Goal: Transaction & Acquisition: Download file/media

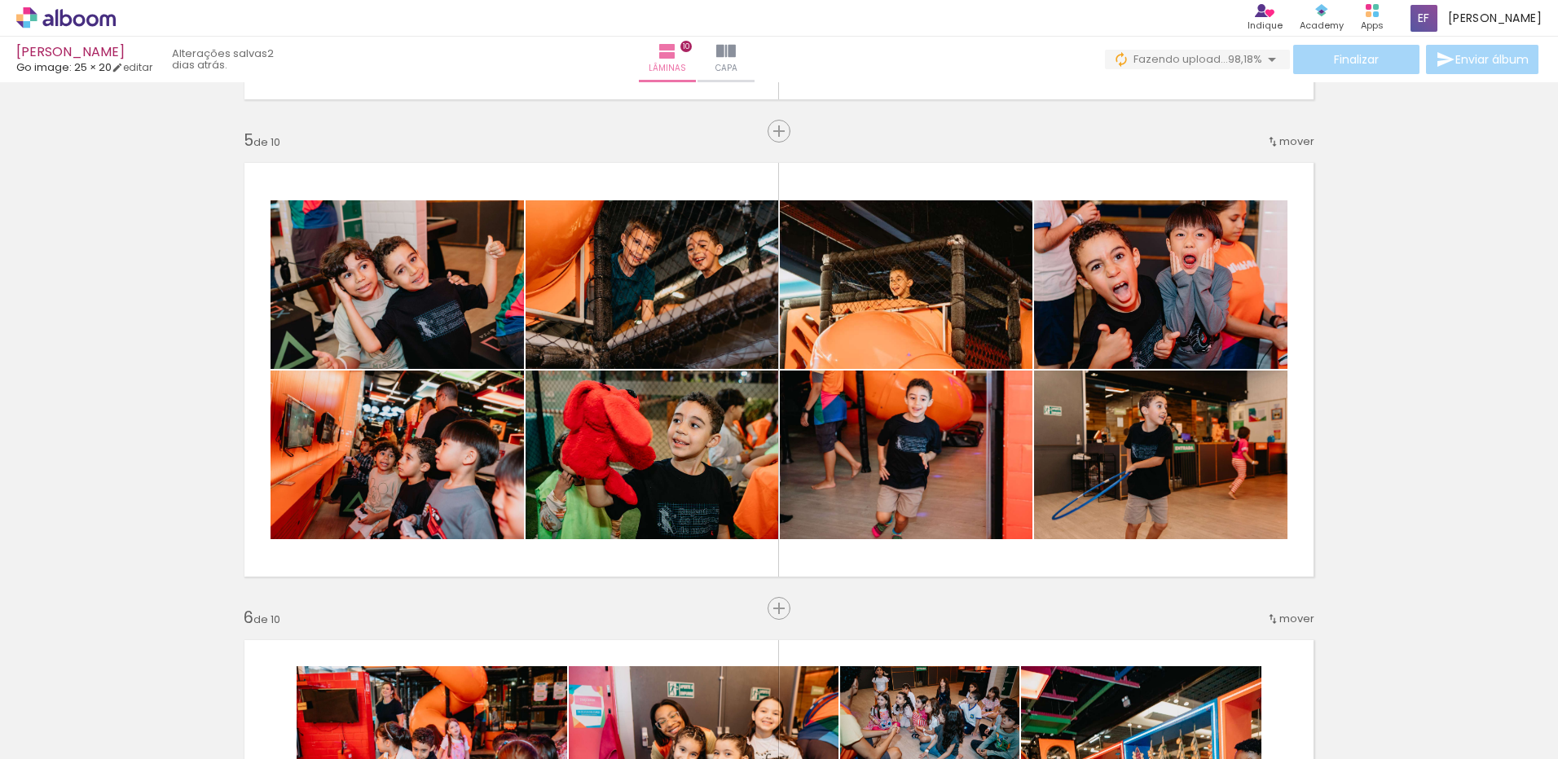
scroll to position [0, 3575]
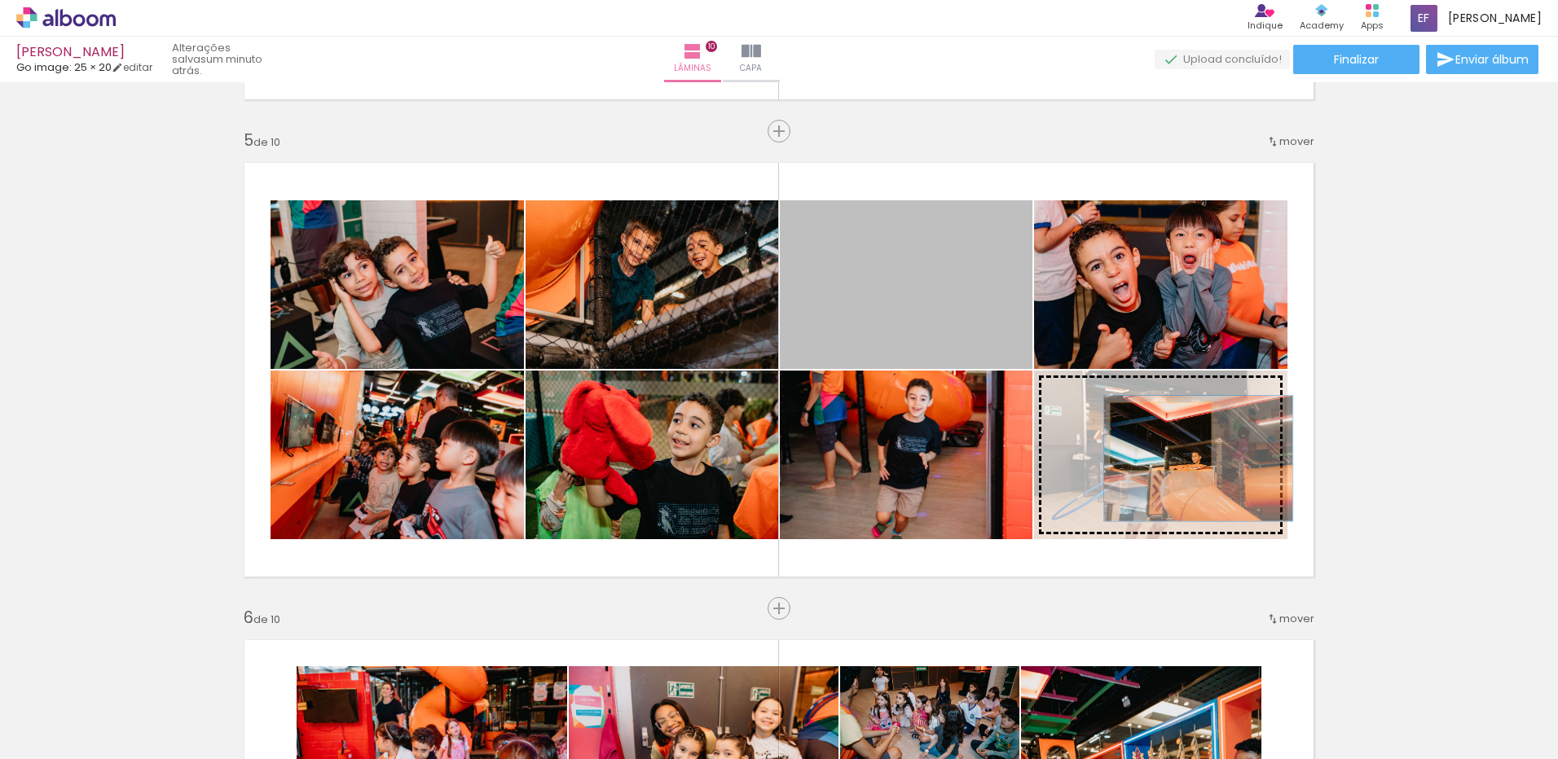
drag, startPoint x: 916, startPoint y: 301, endPoint x: 1154, endPoint y: 437, distance: 273.6
click at [0, 0] on slot at bounding box center [0, 0] width 0 height 0
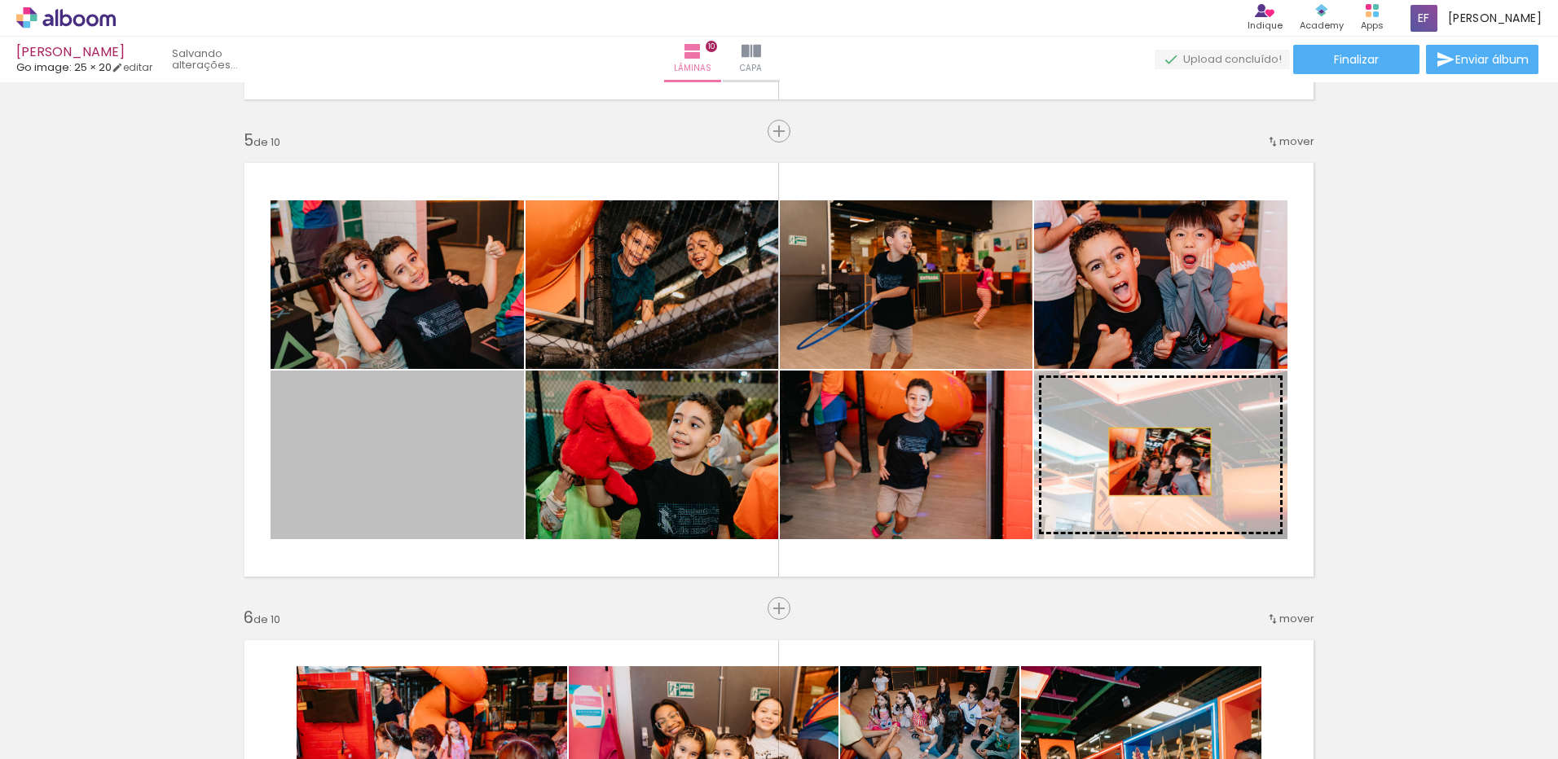
drag, startPoint x: 422, startPoint y: 452, endPoint x: 1154, endPoint y: 463, distance: 732.4
click at [0, 0] on slot at bounding box center [0, 0] width 0 height 0
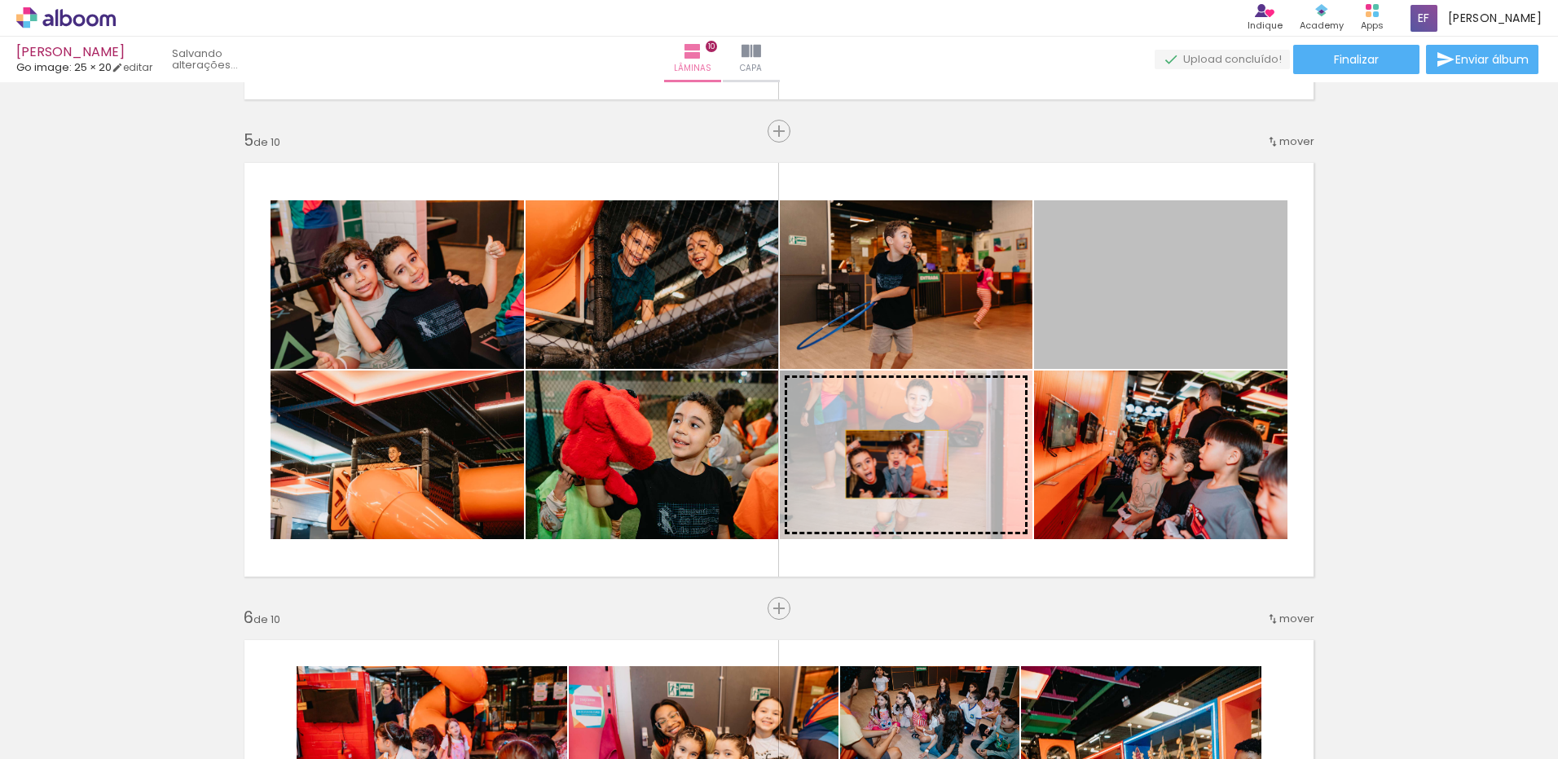
drag, startPoint x: 1132, startPoint y: 338, endPoint x: 881, endPoint y: 470, distance: 282.8
click at [0, 0] on slot at bounding box center [0, 0] width 0 height 0
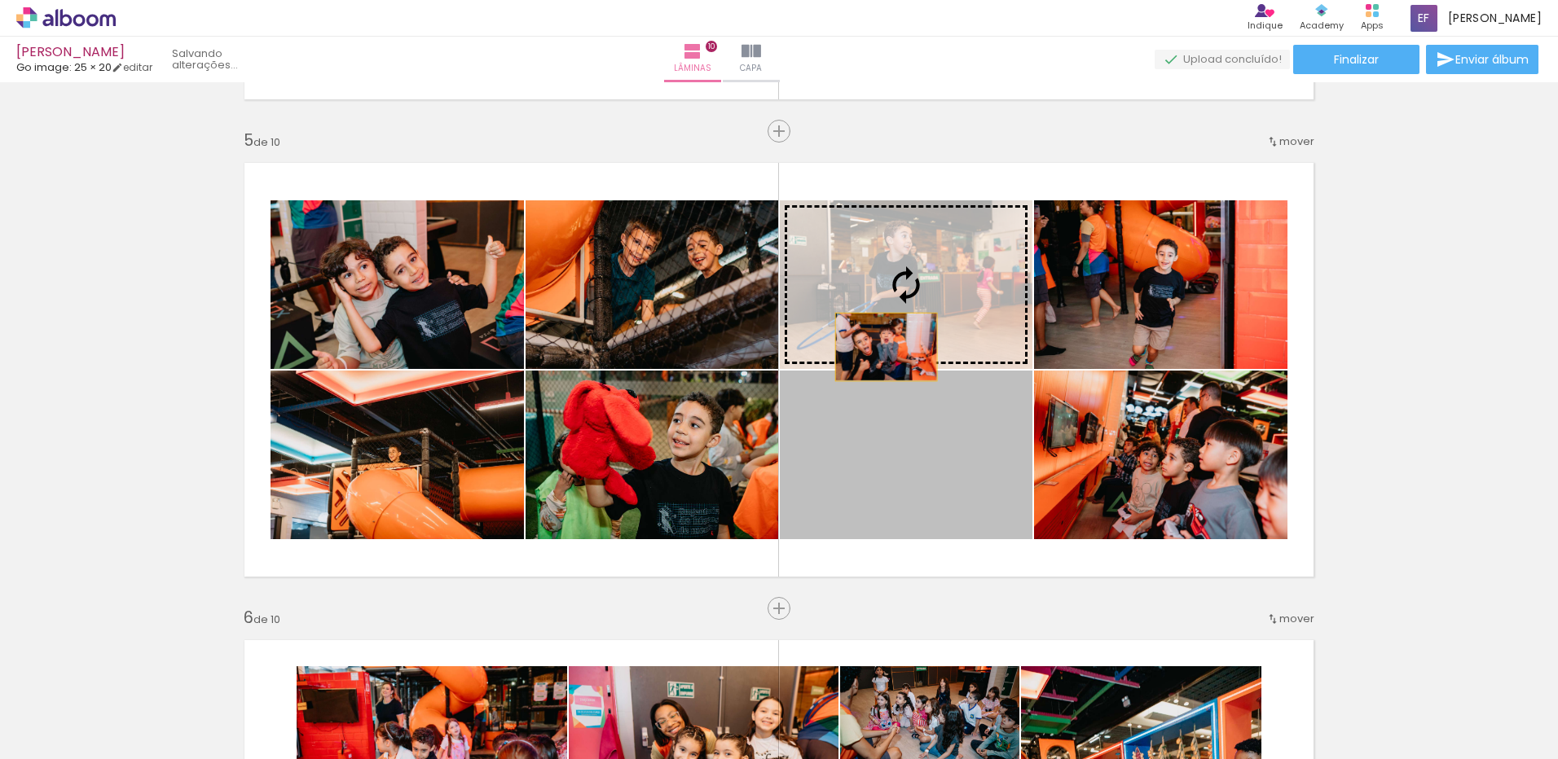
drag, startPoint x: 897, startPoint y: 419, endPoint x: 882, endPoint y: 273, distance: 146.6
click at [0, 0] on slot at bounding box center [0, 0] width 0 height 0
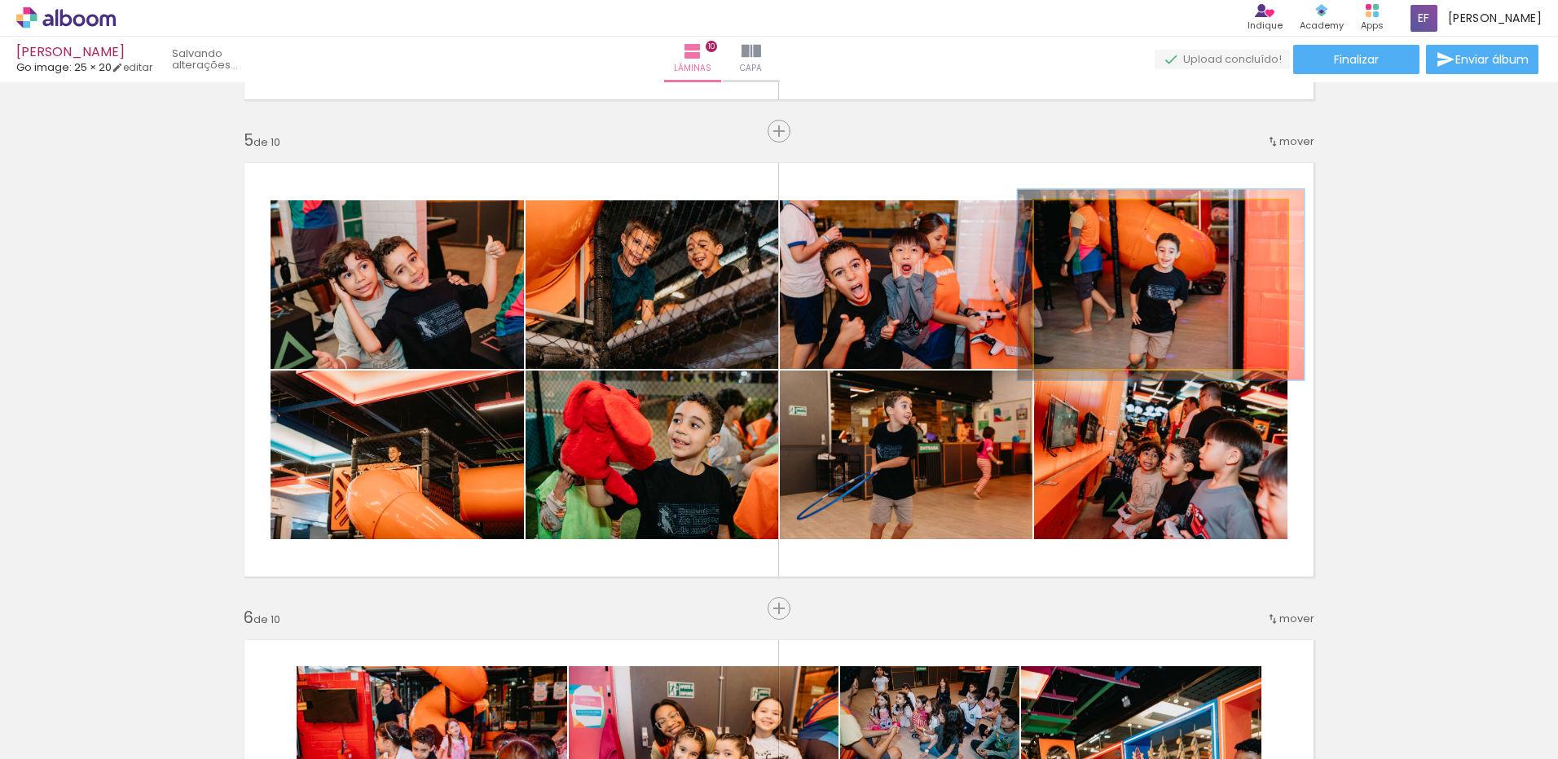
type paper-slider "113"
click at [1077, 214] on div at bounding box center [1079, 217] width 15 height 15
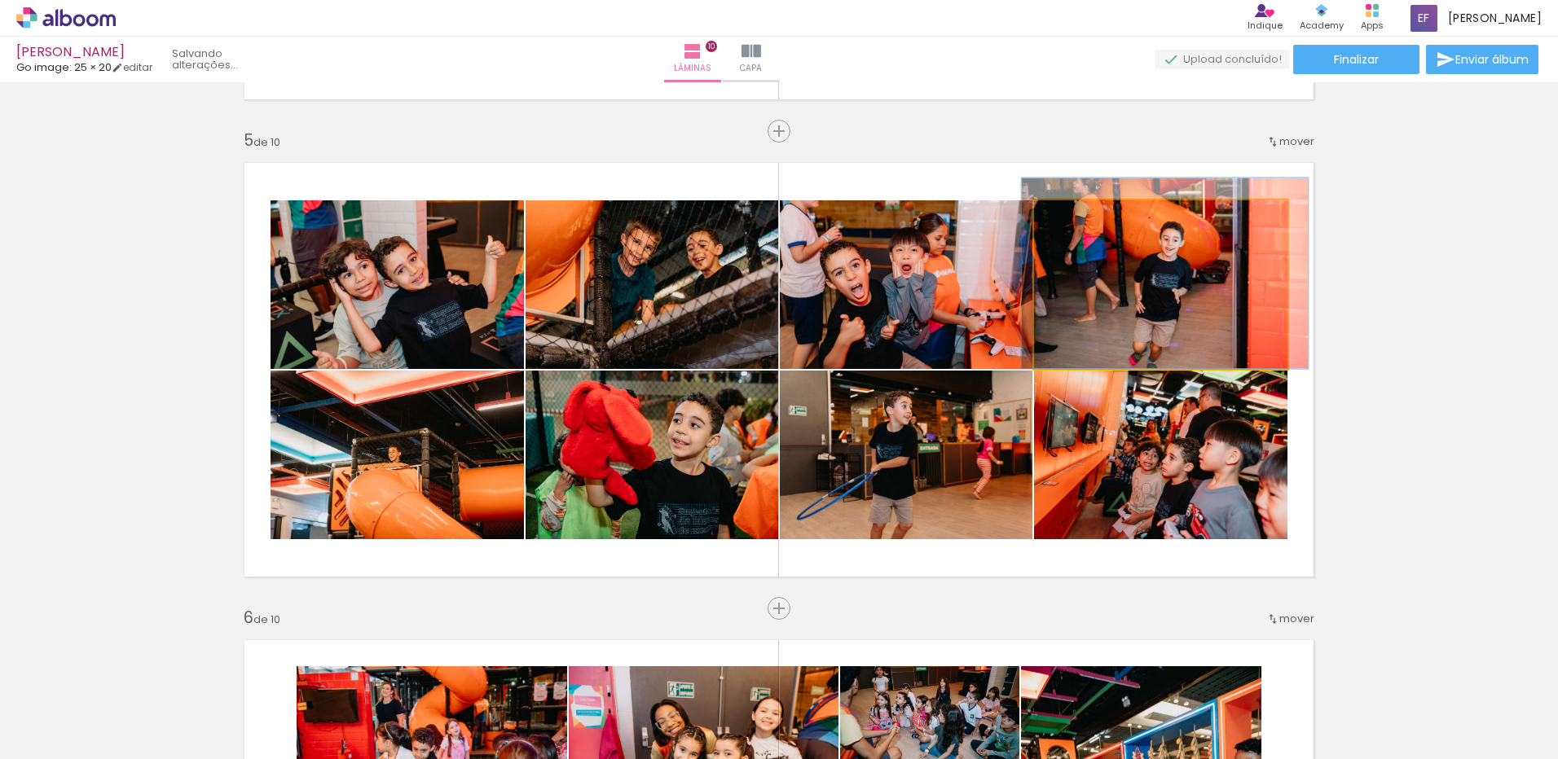
drag, startPoint x: 1159, startPoint y: 279, endPoint x: 1164, endPoint y: 261, distance: 17.8
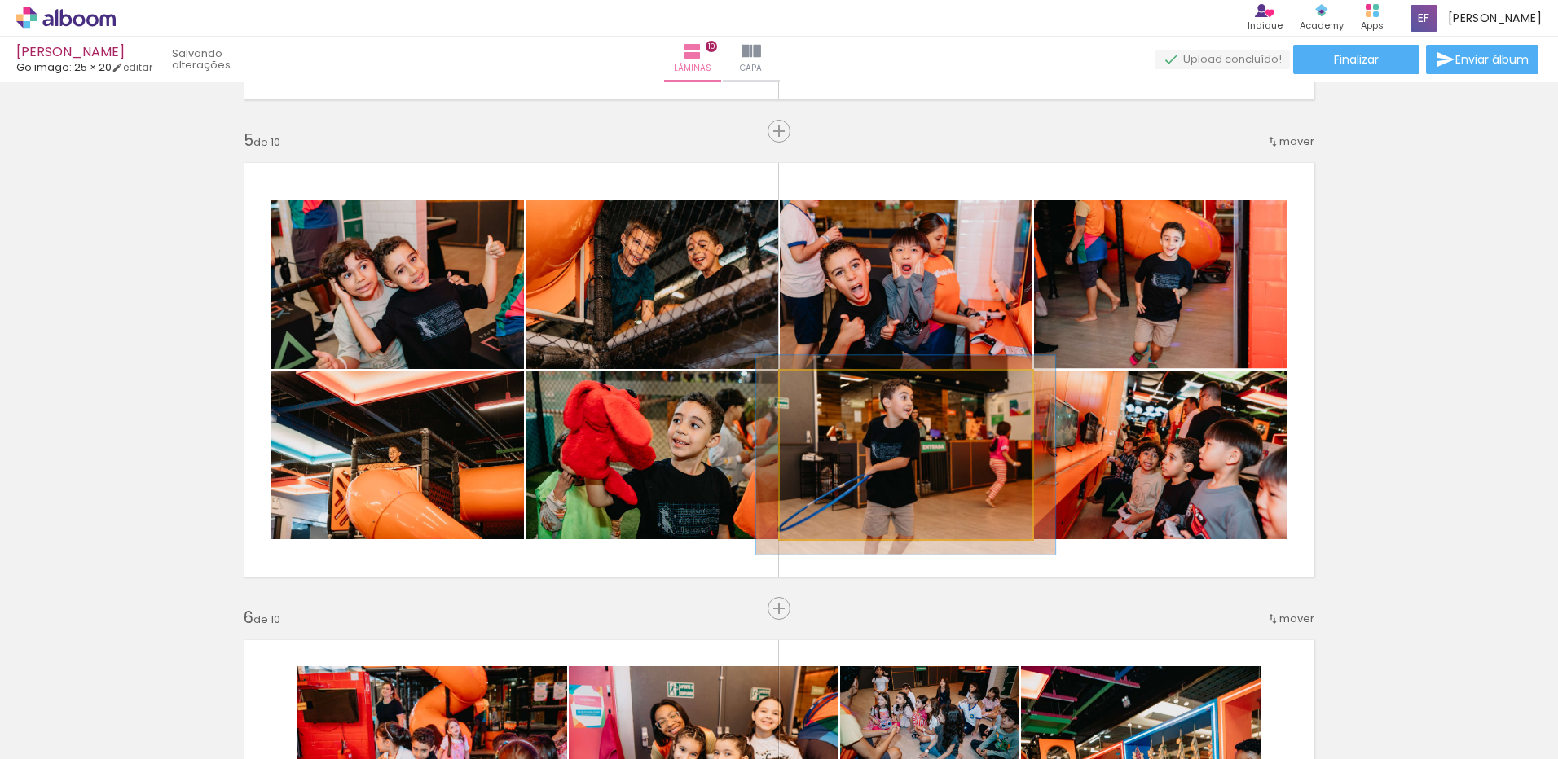
drag, startPoint x: 817, startPoint y: 396, endPoint x: 828, endPoint y: 393, distance: 11.1
type paper-slider "118"
click at [828, 393] on div at bounding box center [828, 388] width 26 height 26
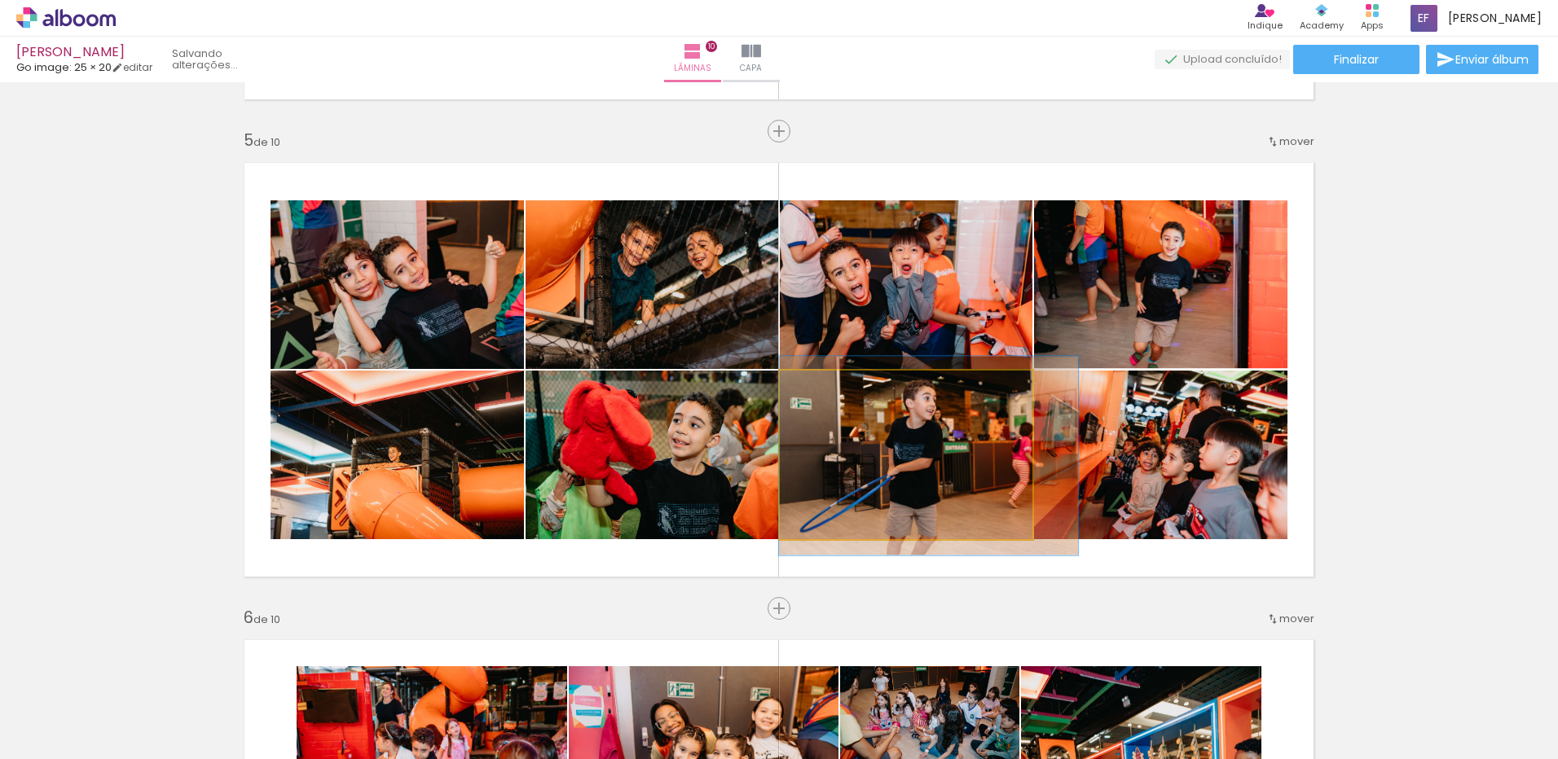
drag, startPoint x: 917, startPoint y: 439, endPoint x: 963, endPoint y: 440, distance: 45.6
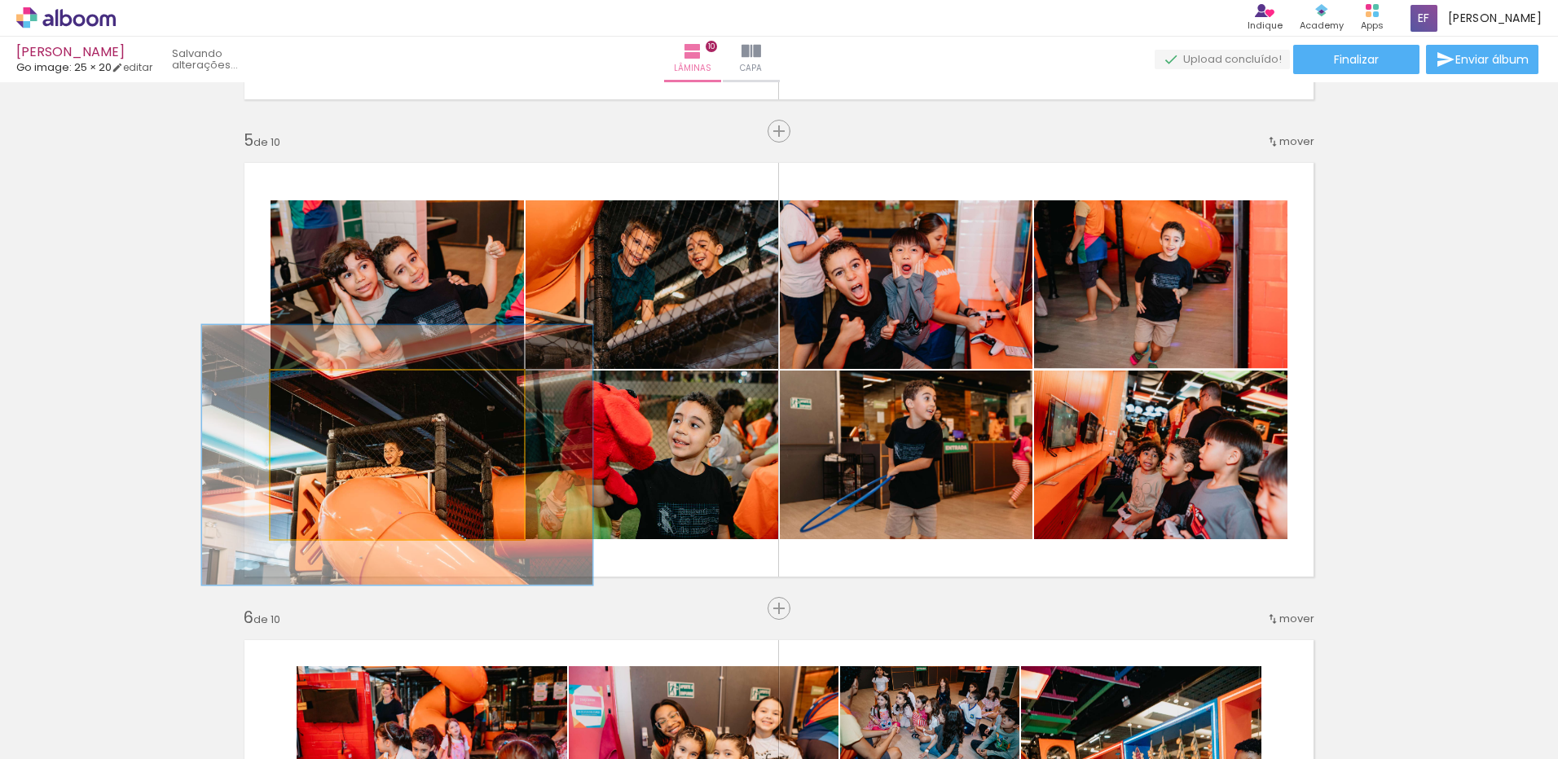
drag, startPoint x: 312, startPoint y: 386, endPoint x: 348, endPoint y: 390, distance: 36.1
type paper-slider "164"
click at [348, 390] on div at bounding box center [339, 388] width 26 height 26
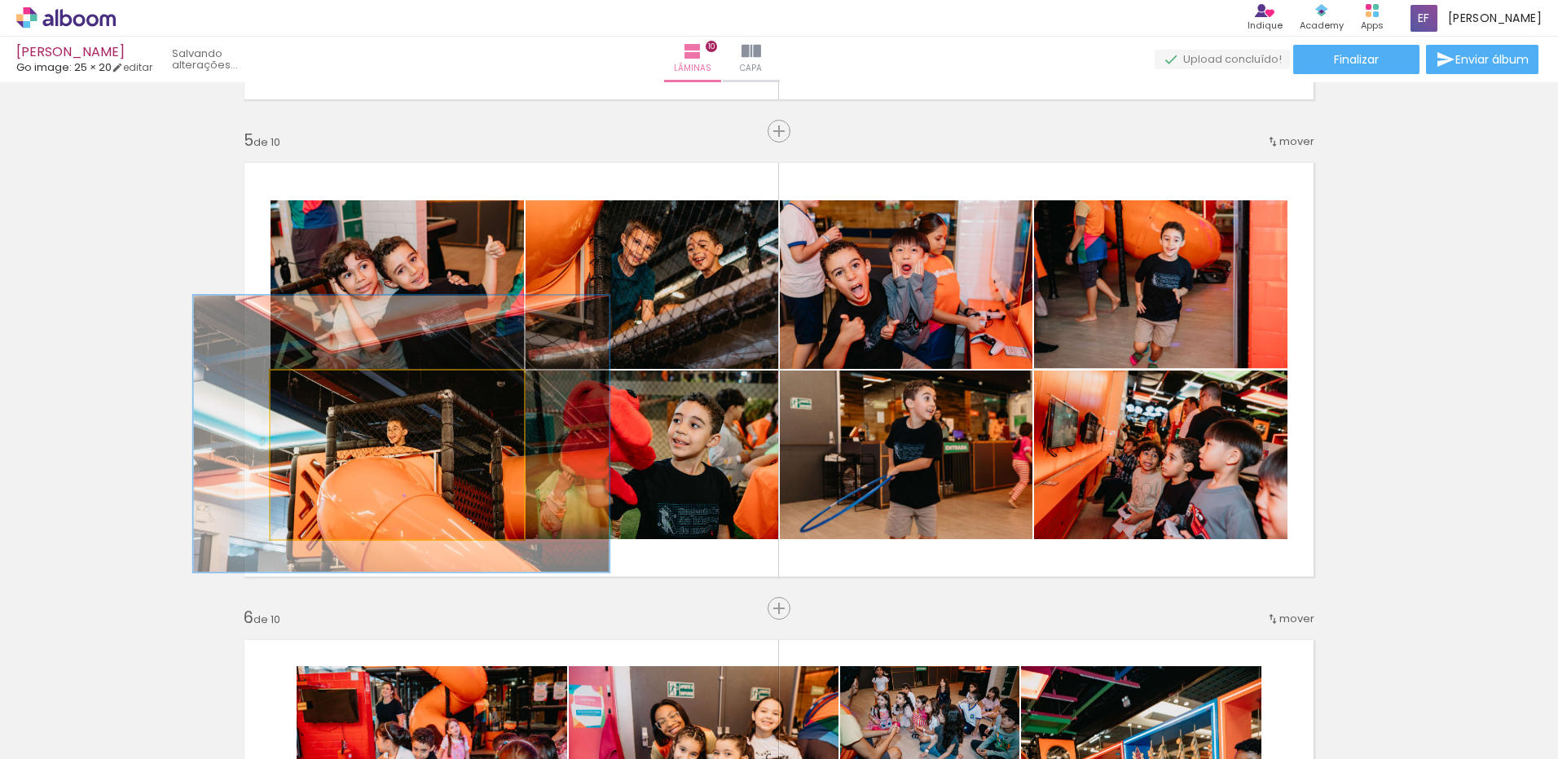
drag, startPoint x: 364, startPoint y: 415, endPoint x: 368, endPoint y: 394, distance: 21.6
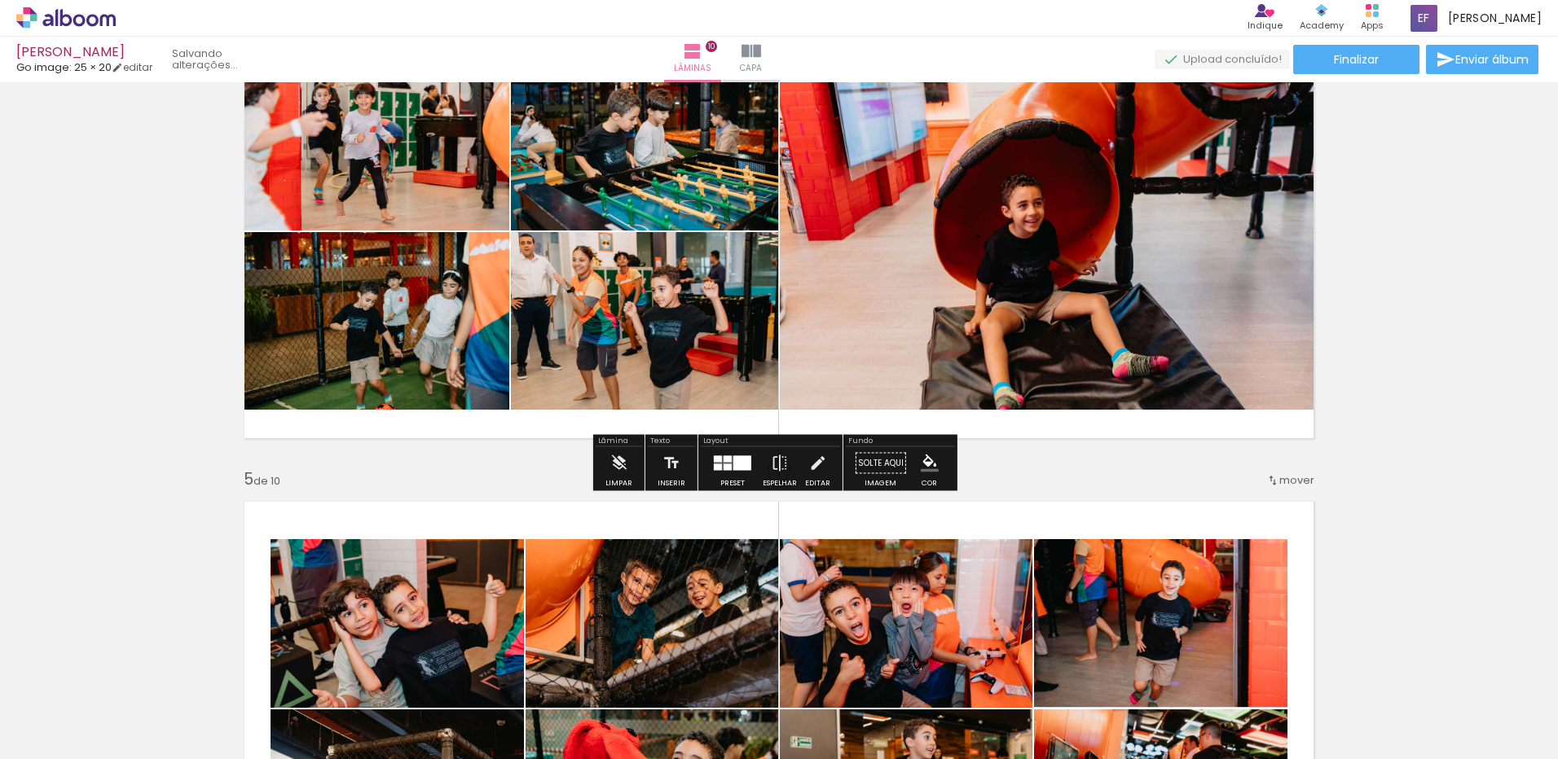
scroll to position [1643, 0]
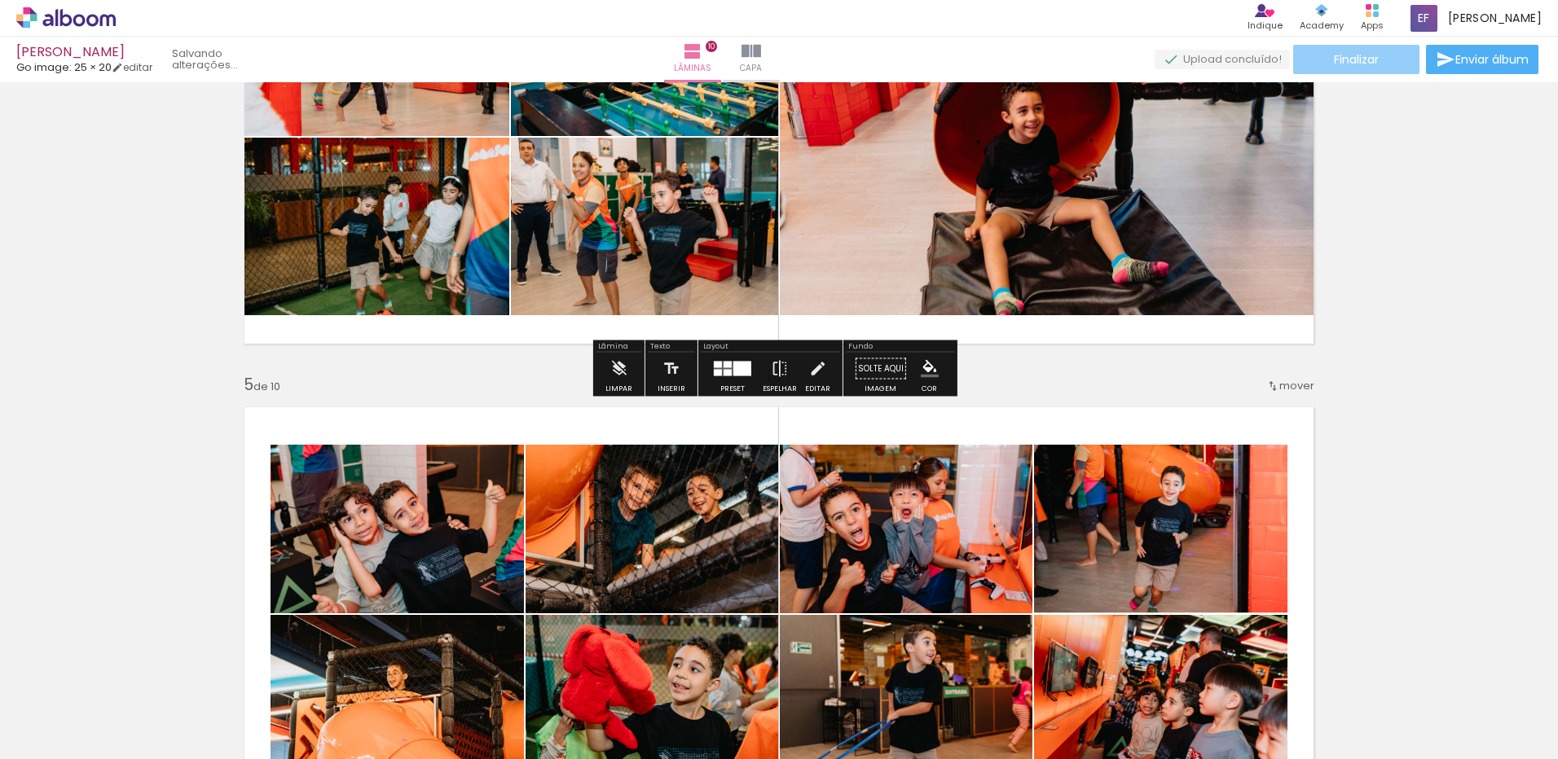
click at [1339, 54] on span "Finalizar" at bounding box center [1356, 59] width 45 height 11
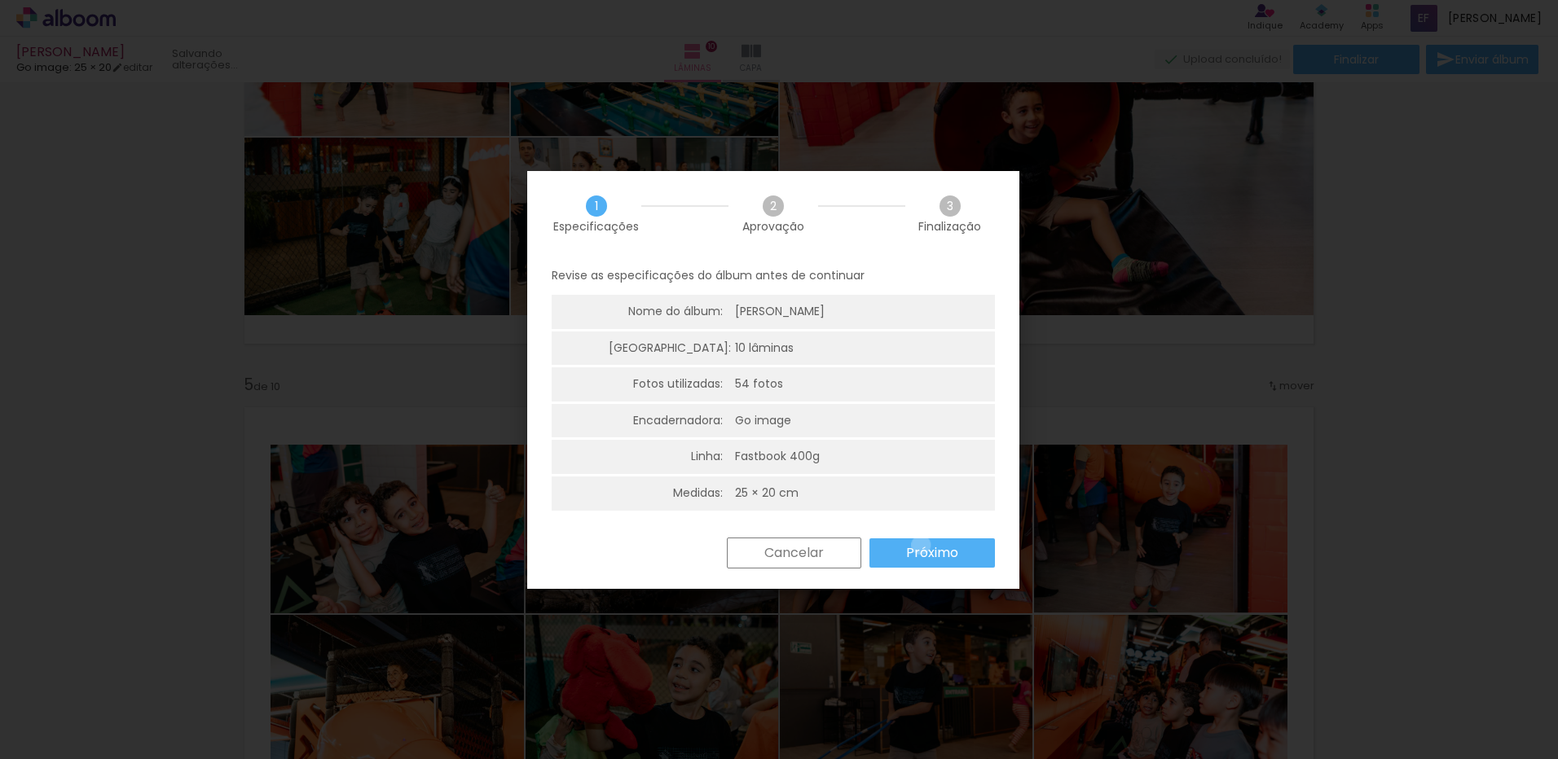
click at [0, 0] on slot "Próximo" at bounding box center [0, 0] width 0 height 0
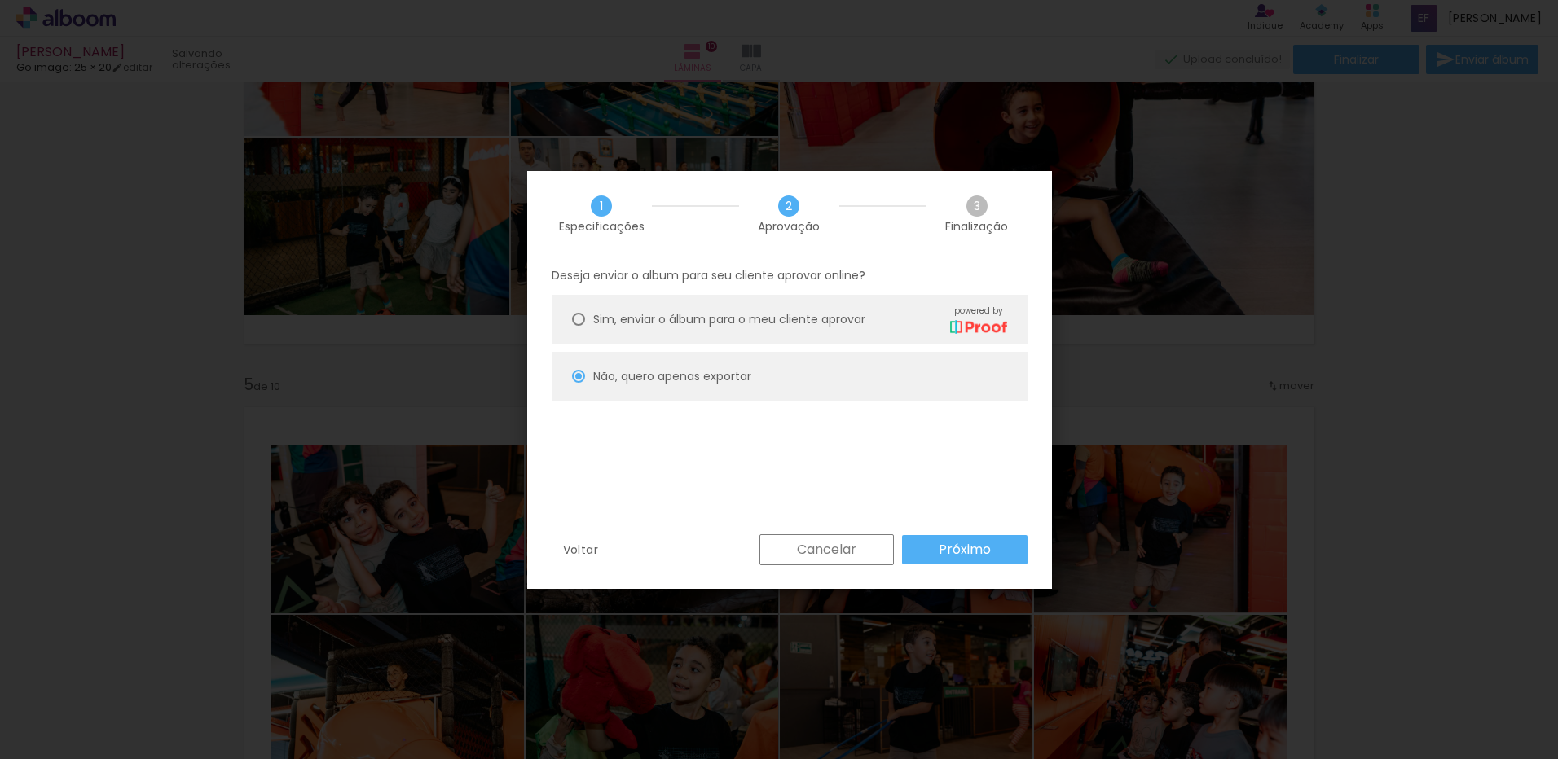
click at [978, 573] on div "Voltar Cancelar Próximo" at bounding box center [789, 561] width 525 height 55
click at [0, 0] on slot "Próximo" at bounding box center [0, 0] width 0 height 0
type input "Alta, 300 DPI"
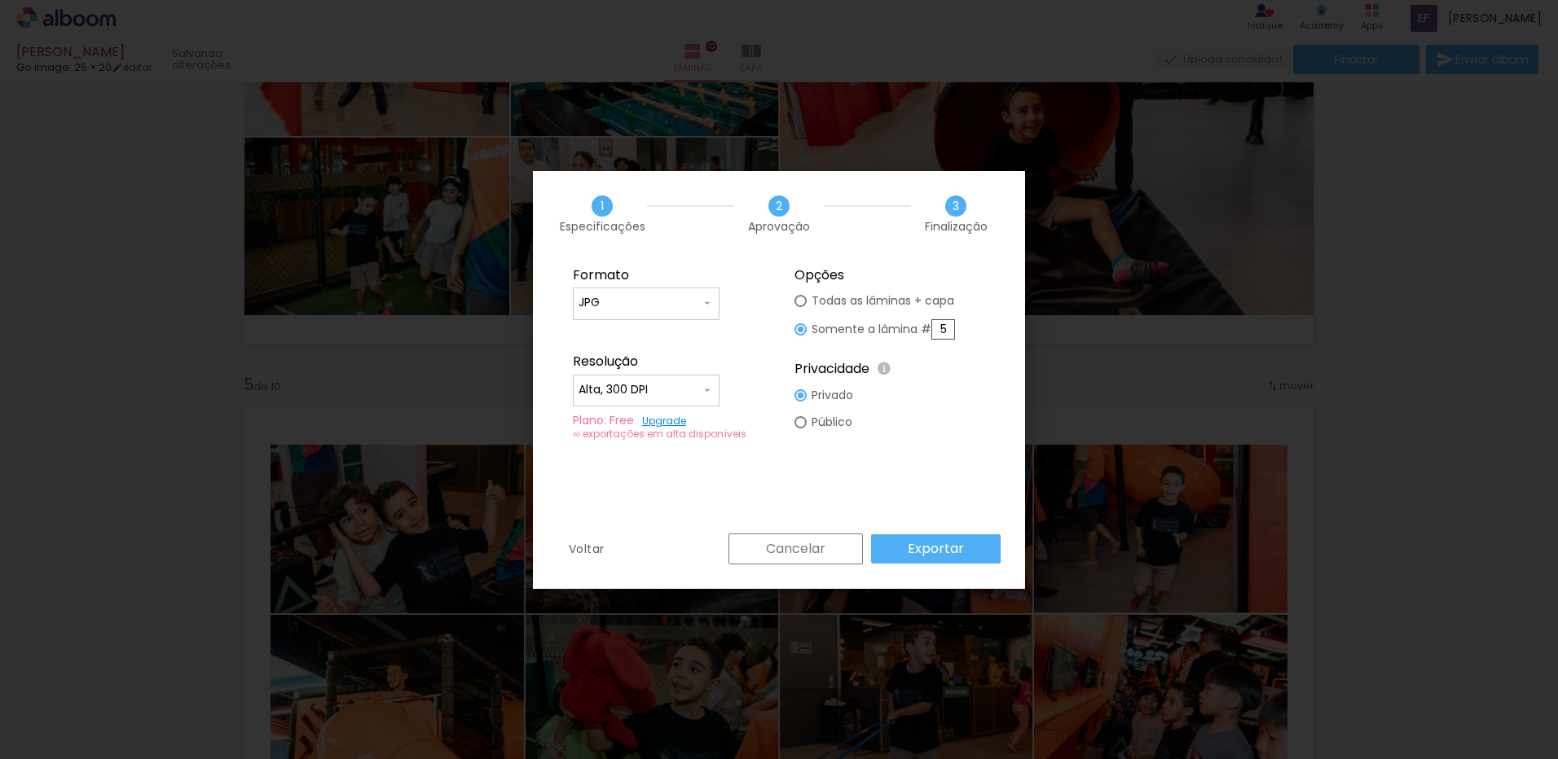
click at [0, 0] on slot "Exportar" at bounding box center [0, 0] width 0 height 0
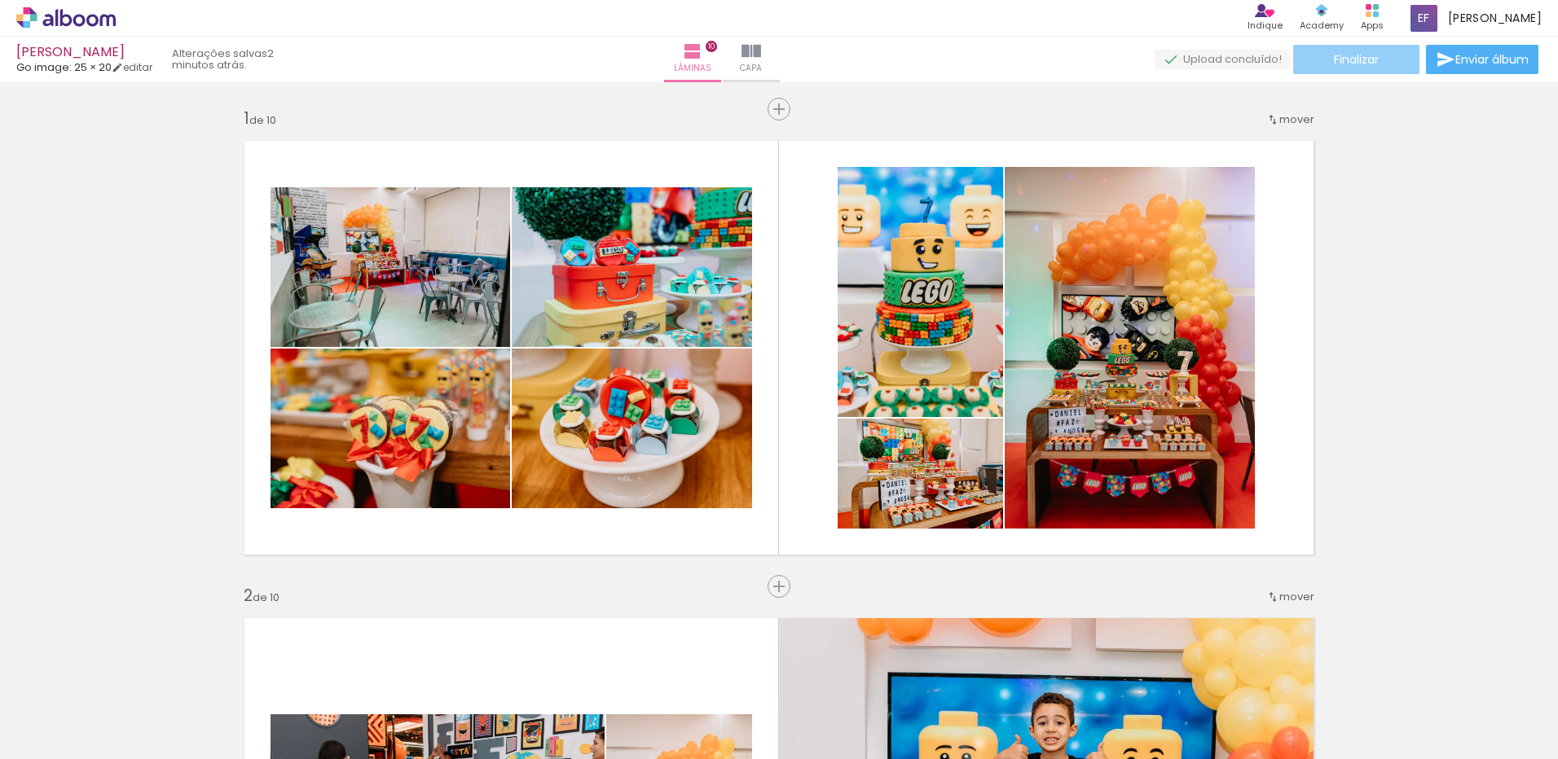
click at [1364, 54] on span "Finalizar" at bounding box center [1356, 59] width 45 height 11
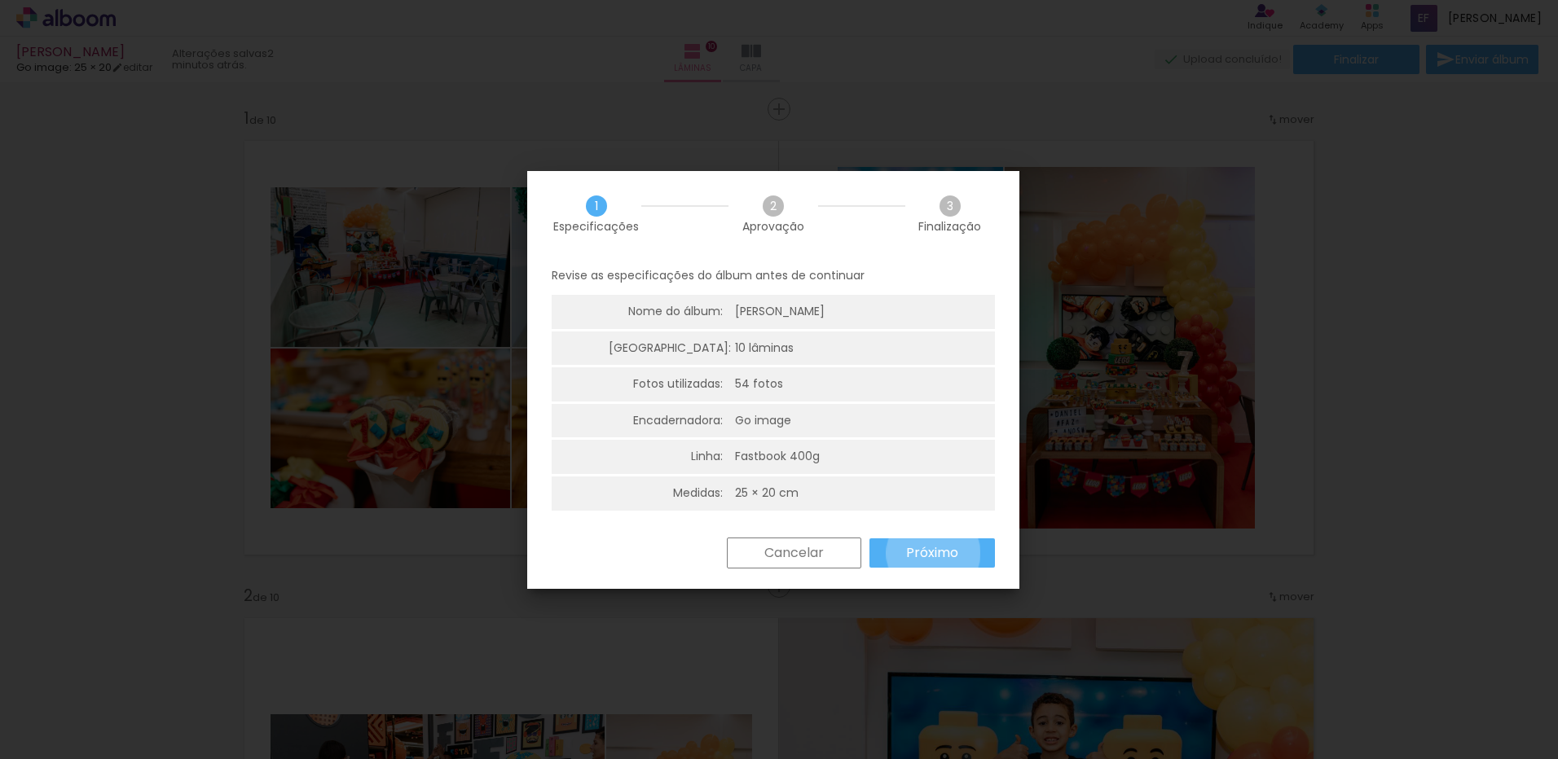
click at [0, 0] on slot "Próximo" at bounding box center [0, 0] width 0 height 0
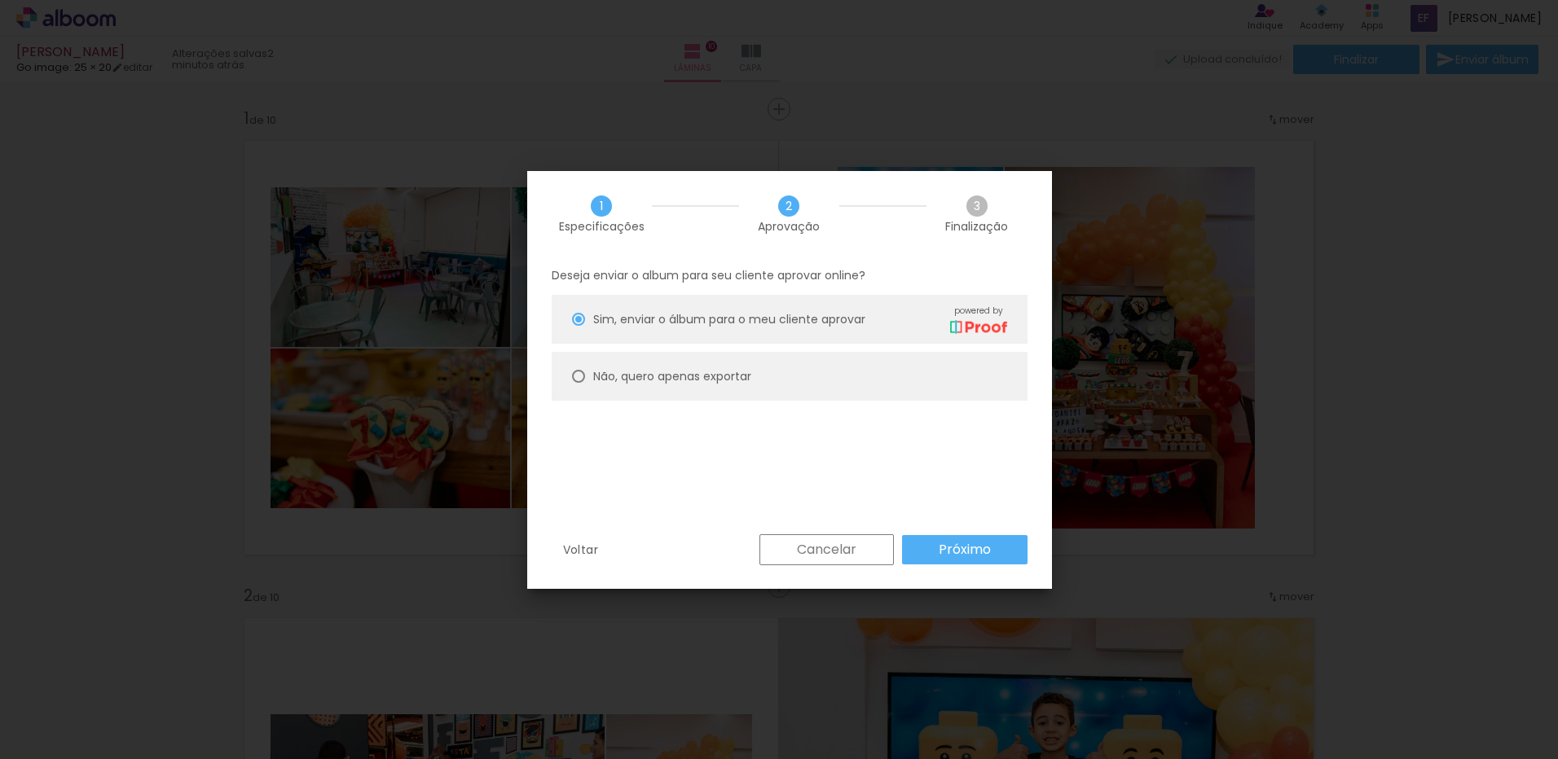
click at [836, 378] on paper-radio-button "Não, quero apenas exportar" at bounding box center [789, 376] width 476 height 49
type paper-radio-button "on"
drag, startPoint x: 1012, startPoint y: 570, endPoint x: 1007, endPoint y: 554, distance: 17.0
click at [1012, 569] on div "Voltar Cancelar Próximo" at bounding box center [789, 561] width 525 height 55
click at [1007, 554] on paper-button "Próximo" at bounding box center [964, 549] width 125 height 29
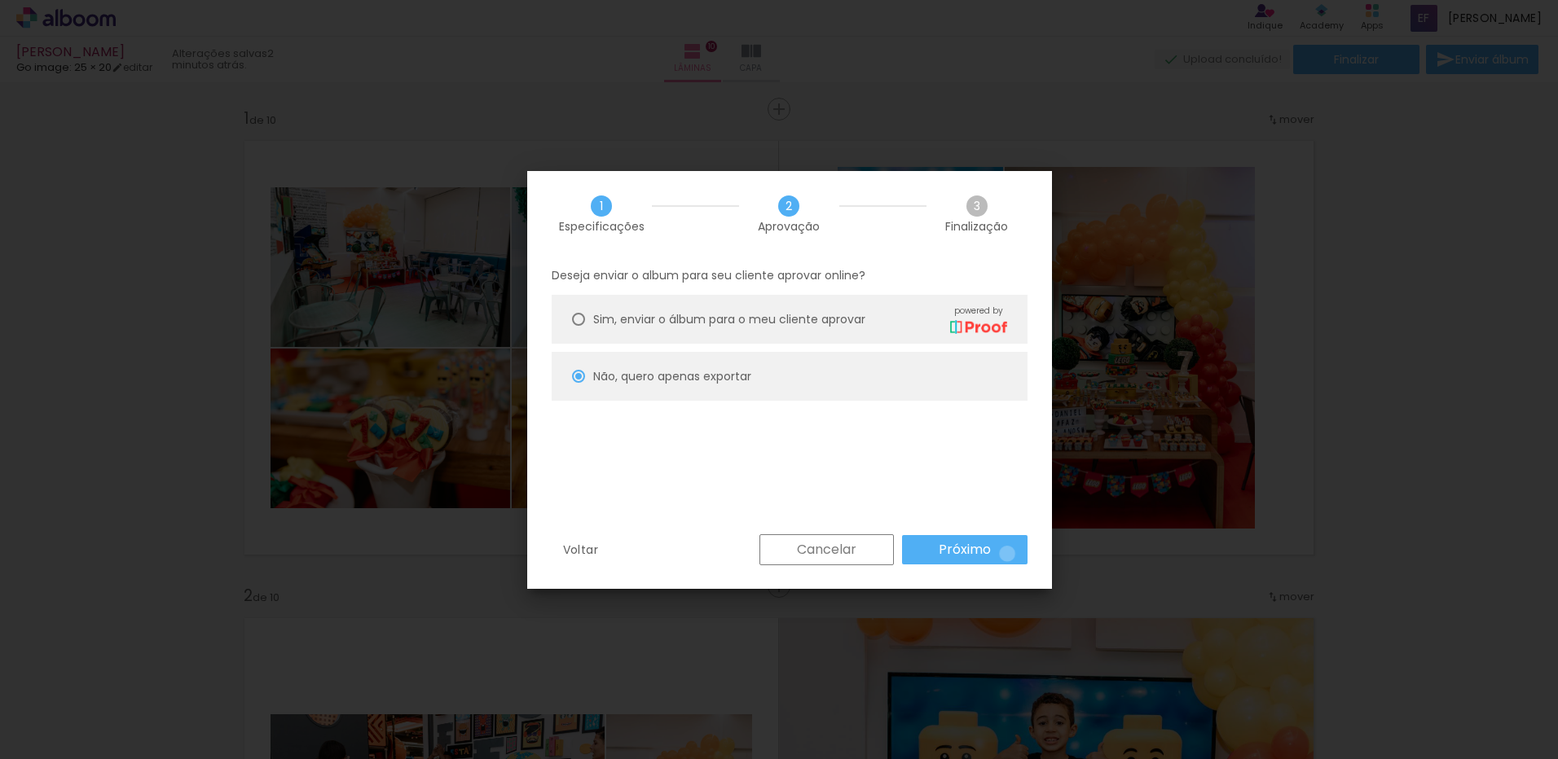
type input "Alta, 300 DPI"
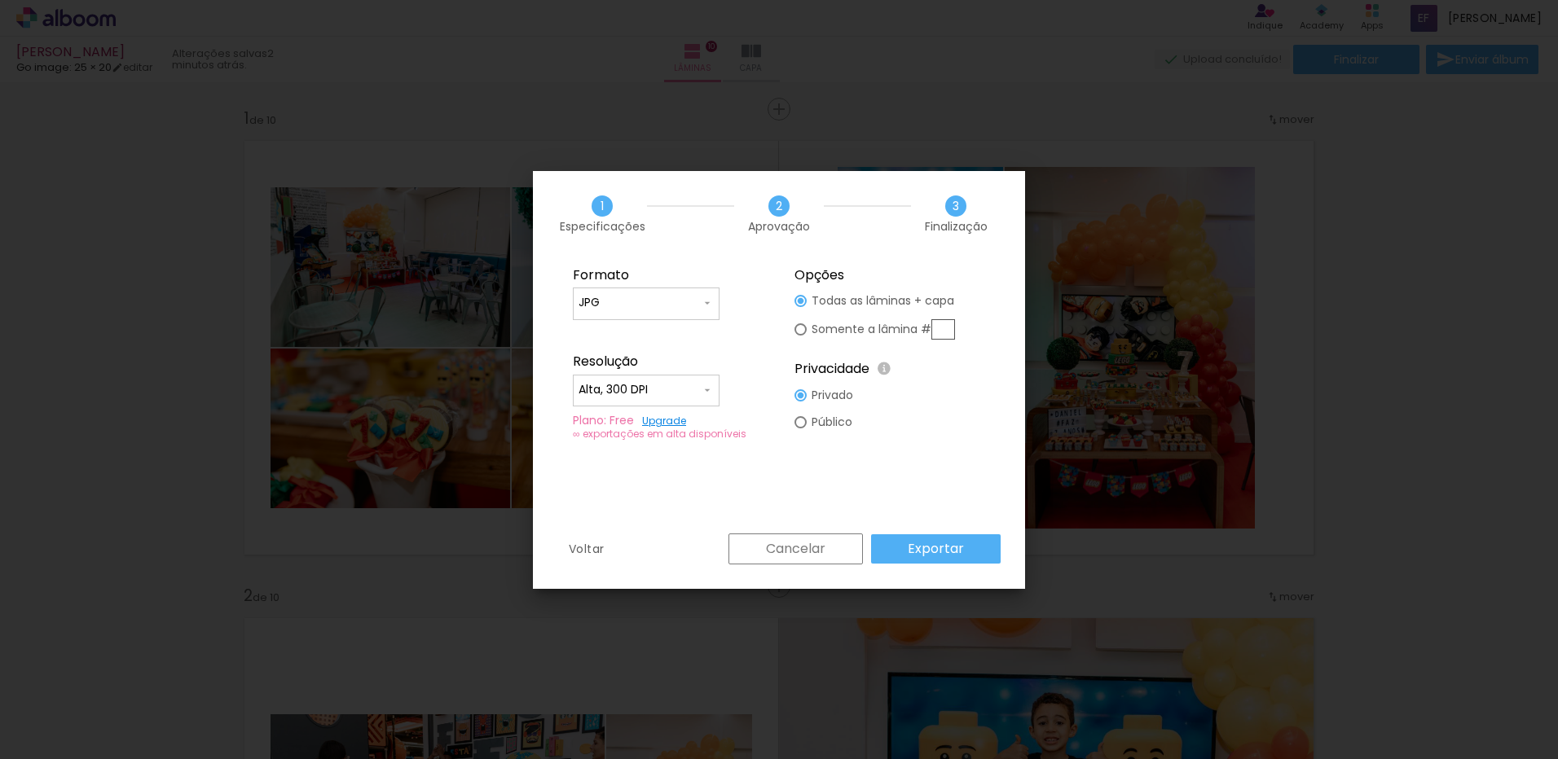
click at [881, 320] on div "Somente a lâmina #" at bounding box center [882, 329] width 143 height 20
type paper-radio-button "on"
click at [951, 327] on input "text" at bounding box center [943, 329] width 24 height 20
type input "5"
click at [0, 0] on slot "Exportar" at bounding box center [0, 0] width 0 height 0
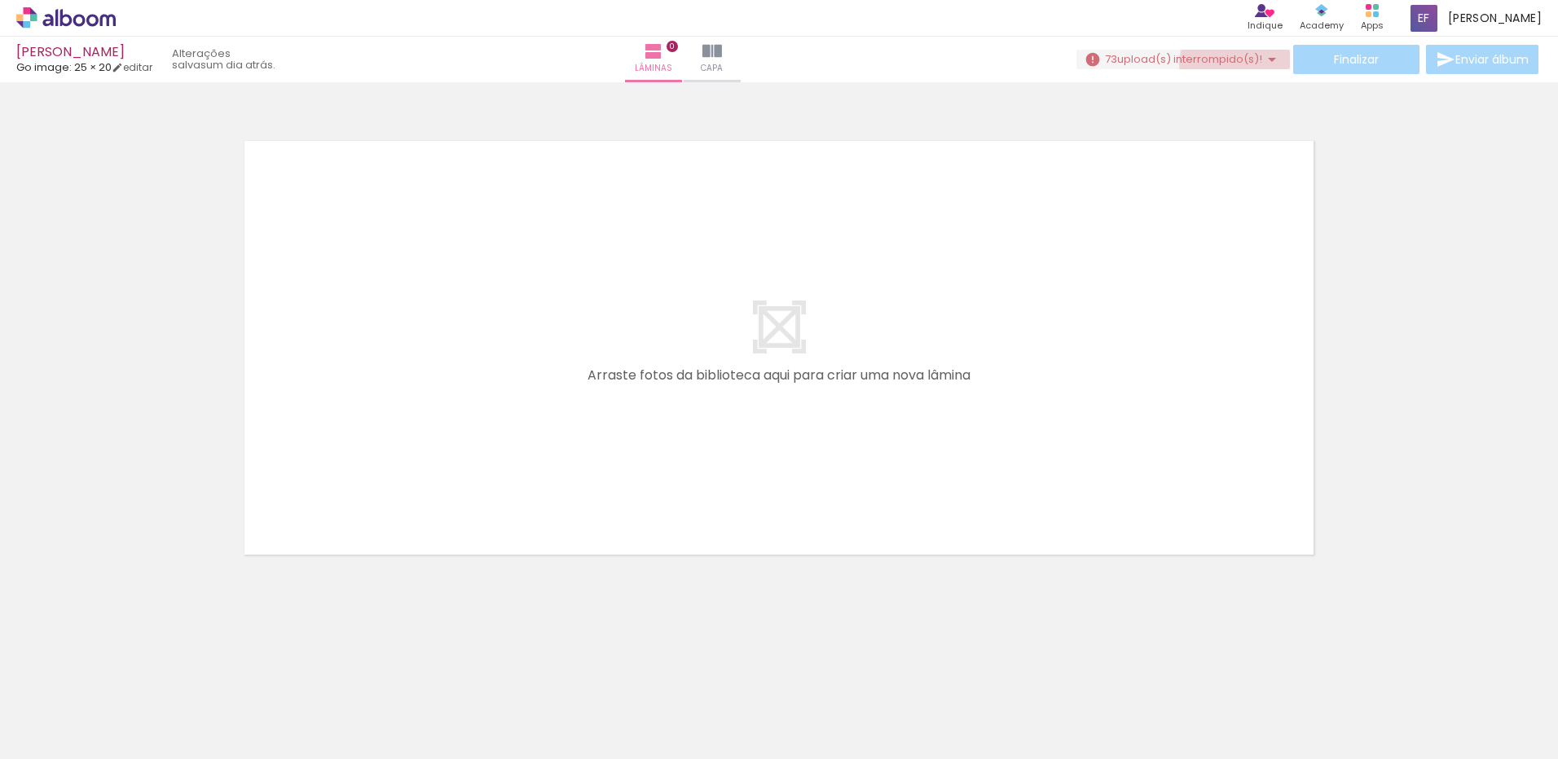
click at [1237, 64] on span "upload(s) interrompido(s)!" at bounding box center [1189, 58] width 145 height 15
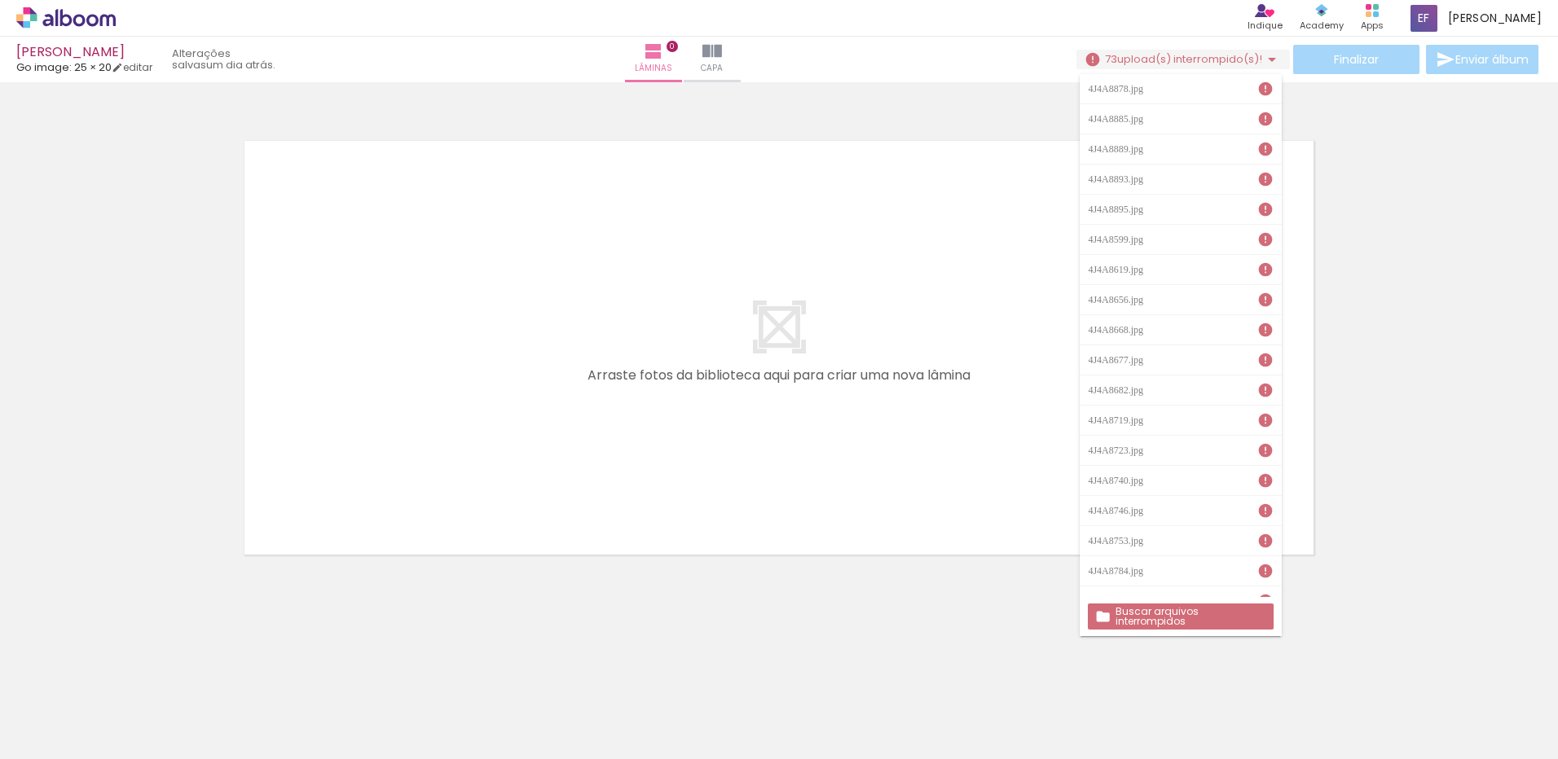
click at [1148, 622] on paper-button "Buscar arquivos interrompidos" at bounding box center [1180, 617] width 185 height 26
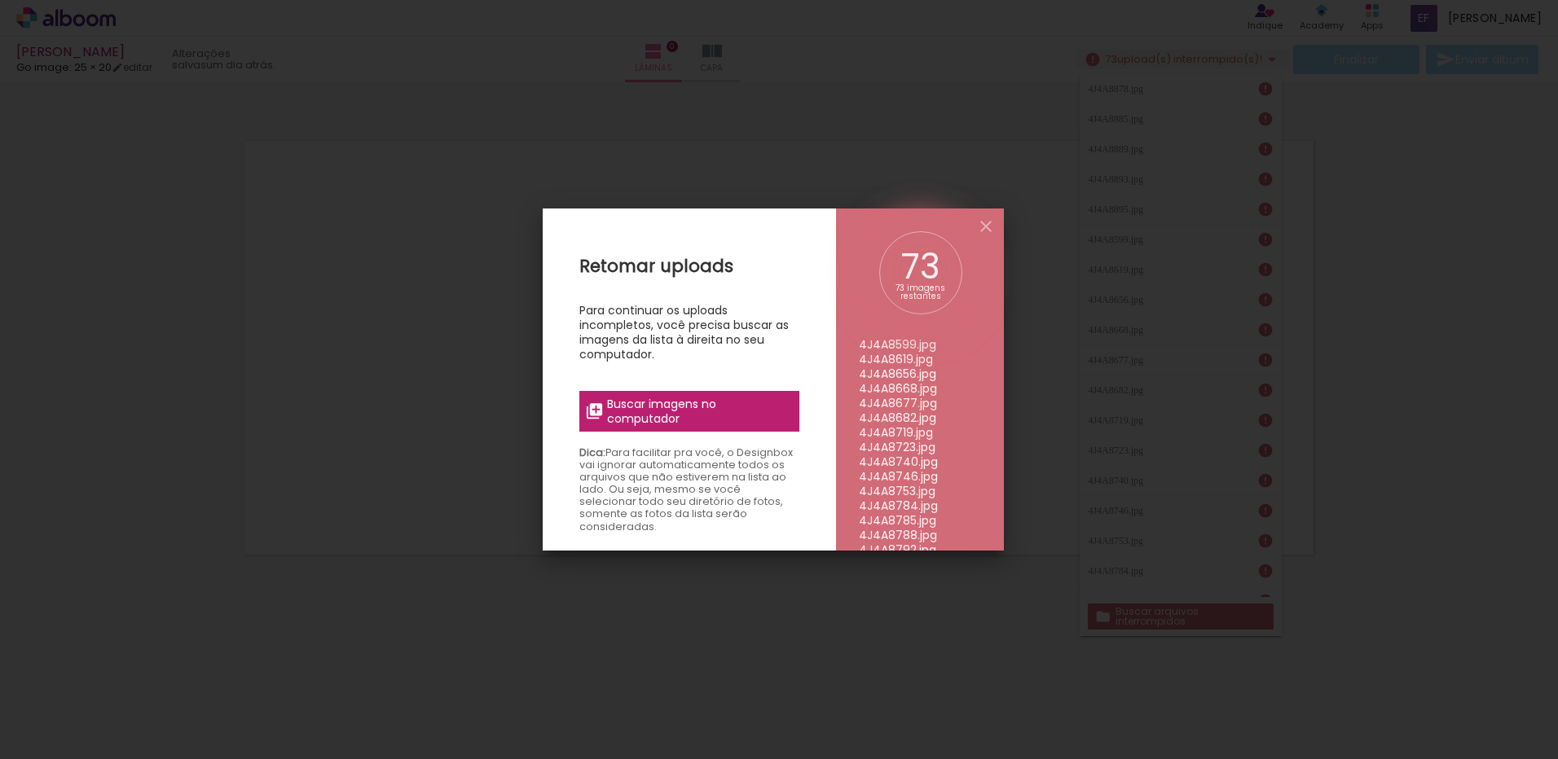
click at [711, 393] on label "Buscar imagens no computador" at bounding box center [689, 411] width 220 height 41
click at [0, 0] on input "file" at bounding box center [0, 0] width 0 height 0
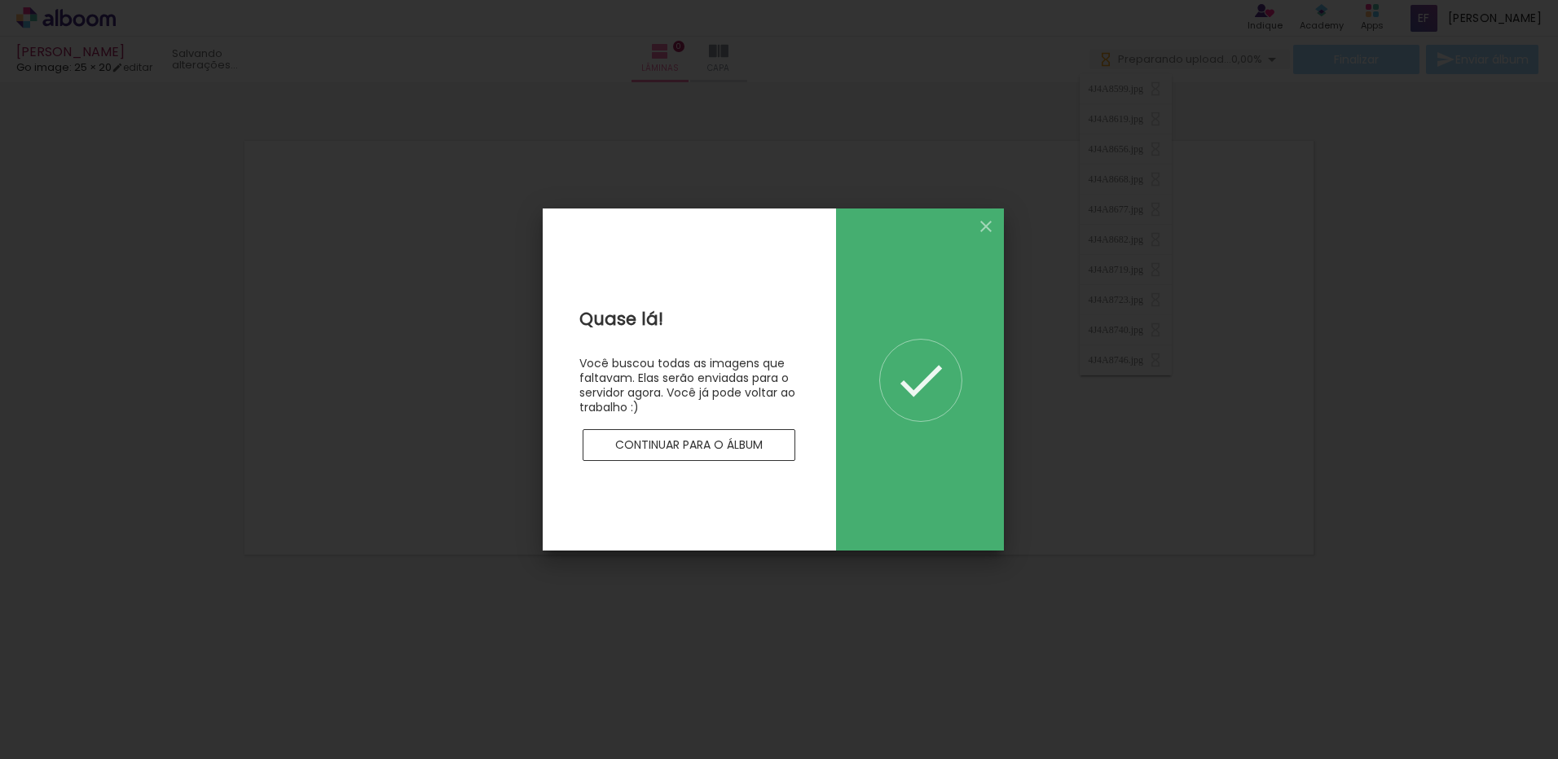
click at [772, 458] on paper-button "Continuar para o álbum" at bounding box center [688, 445] width 213 height 33
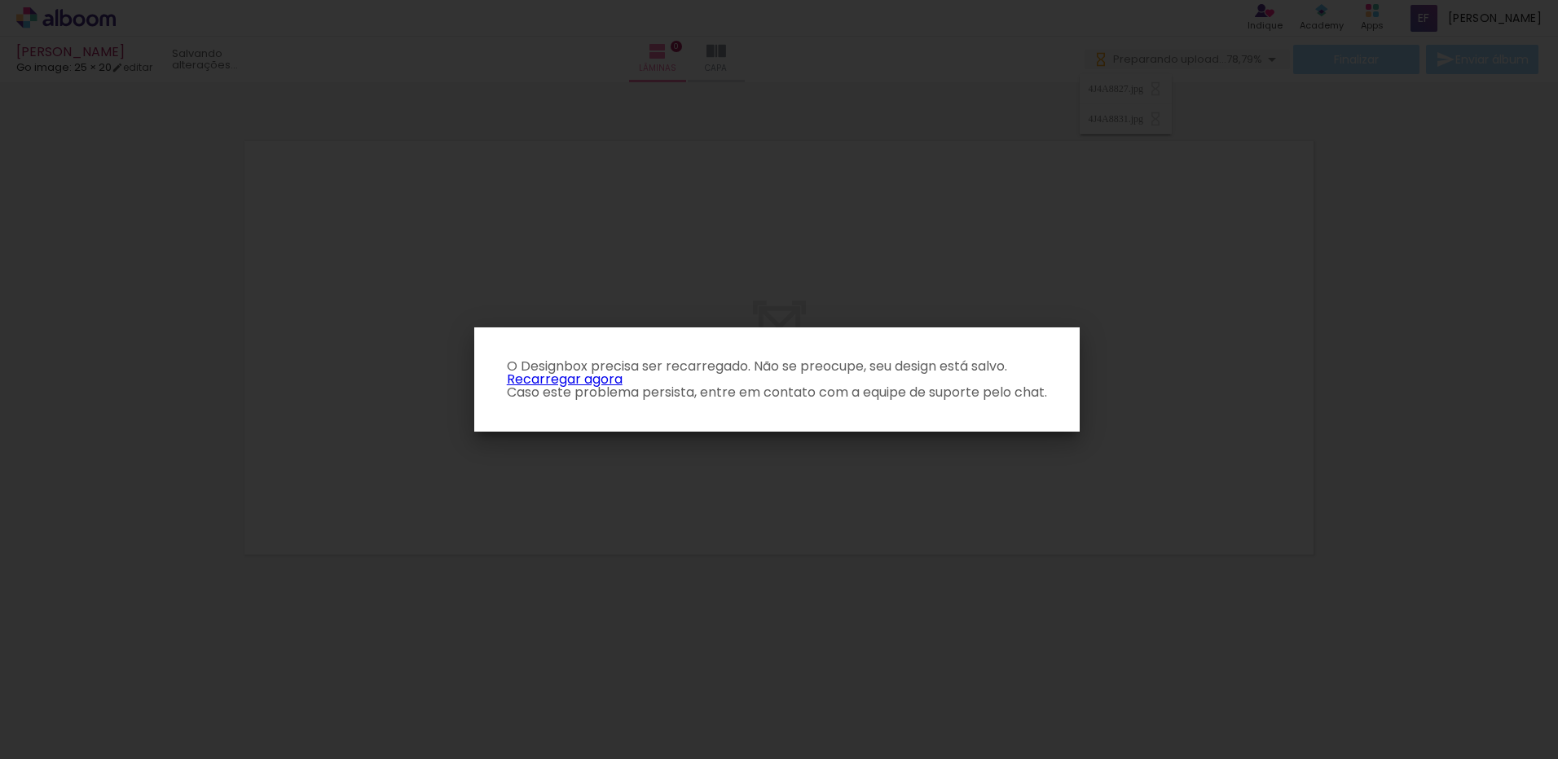
click at [557, 373] on link "Recarregar agora" at bounding box center [565, 379] width 116 height 19
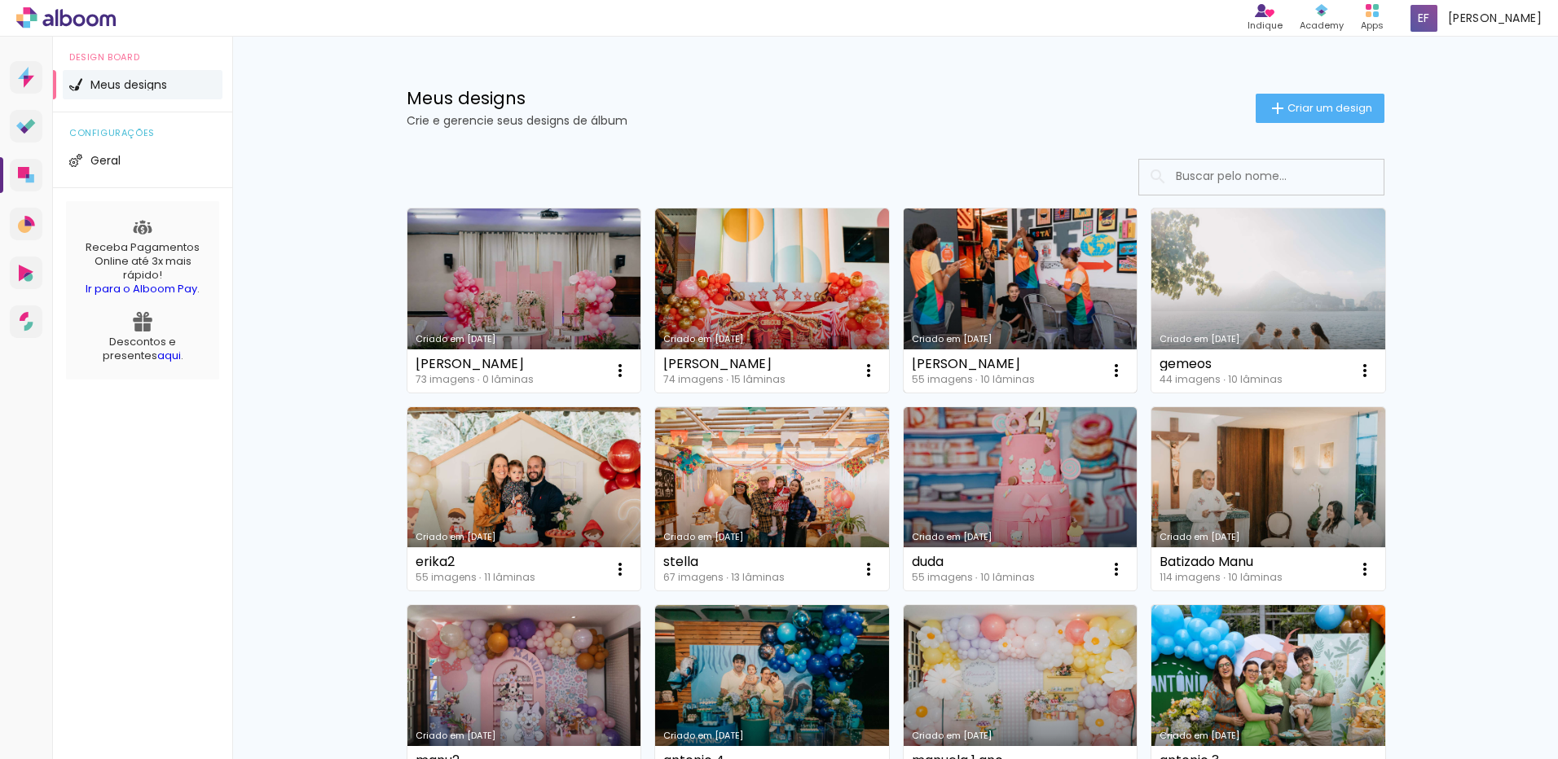
click at [954, 269] on link "Criado em [DATE]" at bounding box center [1020, 301] width 234 height 184
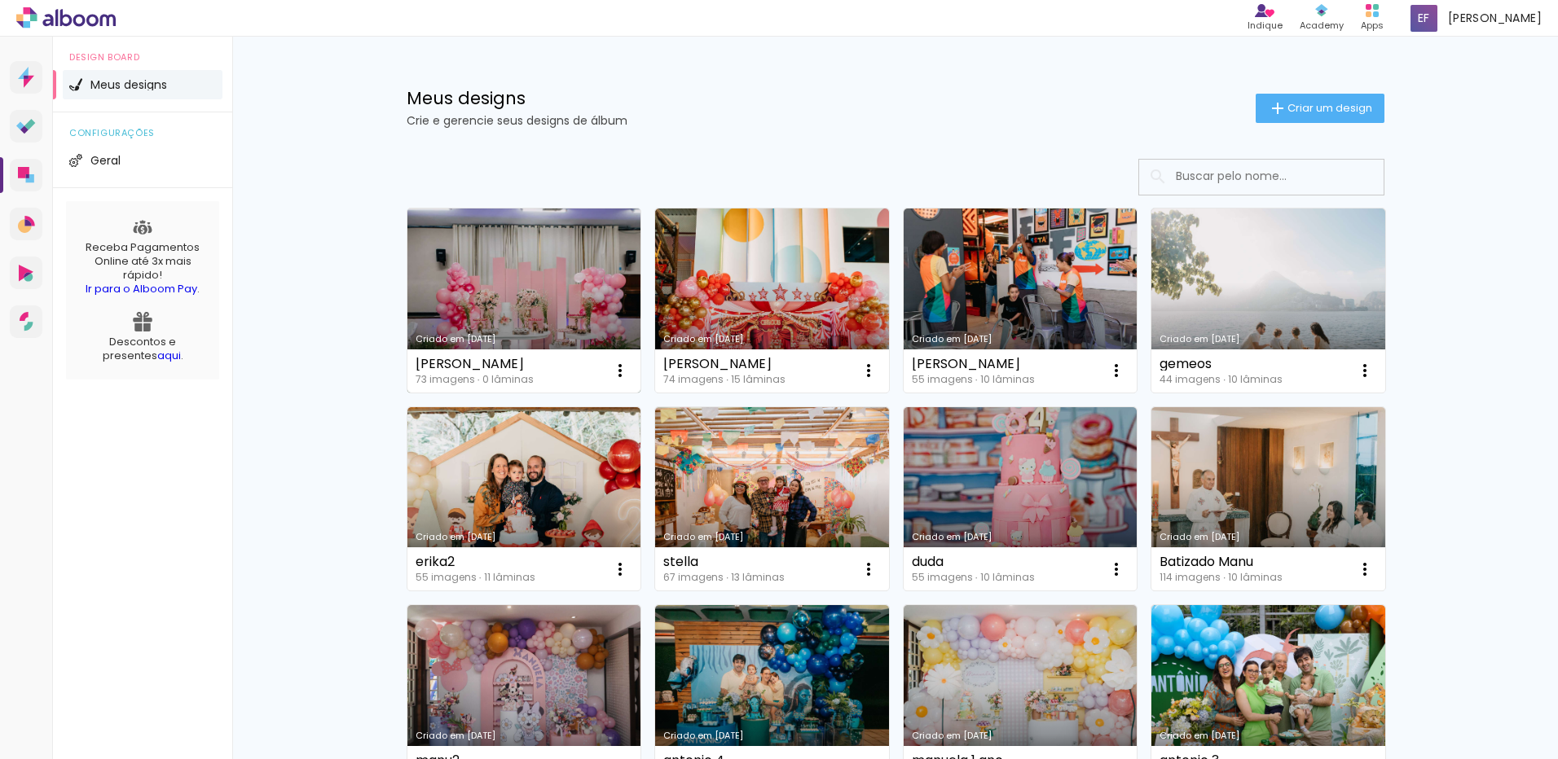
click at [593, 292] on link "Criado em [DATE]" at bounding box center [524, 301] width 234 height 184
drag, startPoint x: 519, startPoint y: 490, endPoint x: 779, endPoint y: 549, distance: 266.4
click at [519, 490] on link "Criado em [DATE]" at bounding box center [524, 499] width 234 height 184
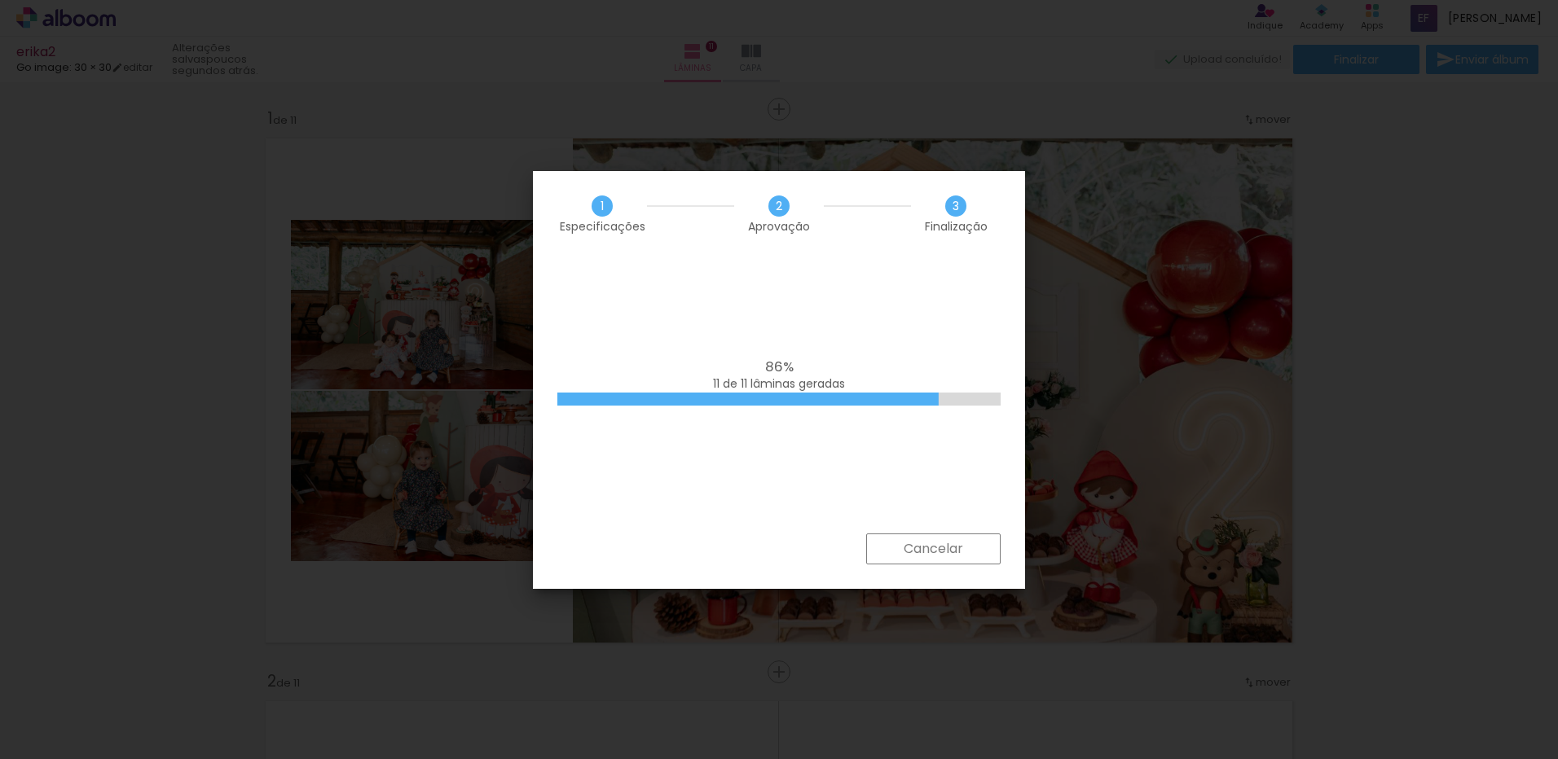
scroll to position [5132, 0]
